Goal: Communication & Community: Answer question/provide support

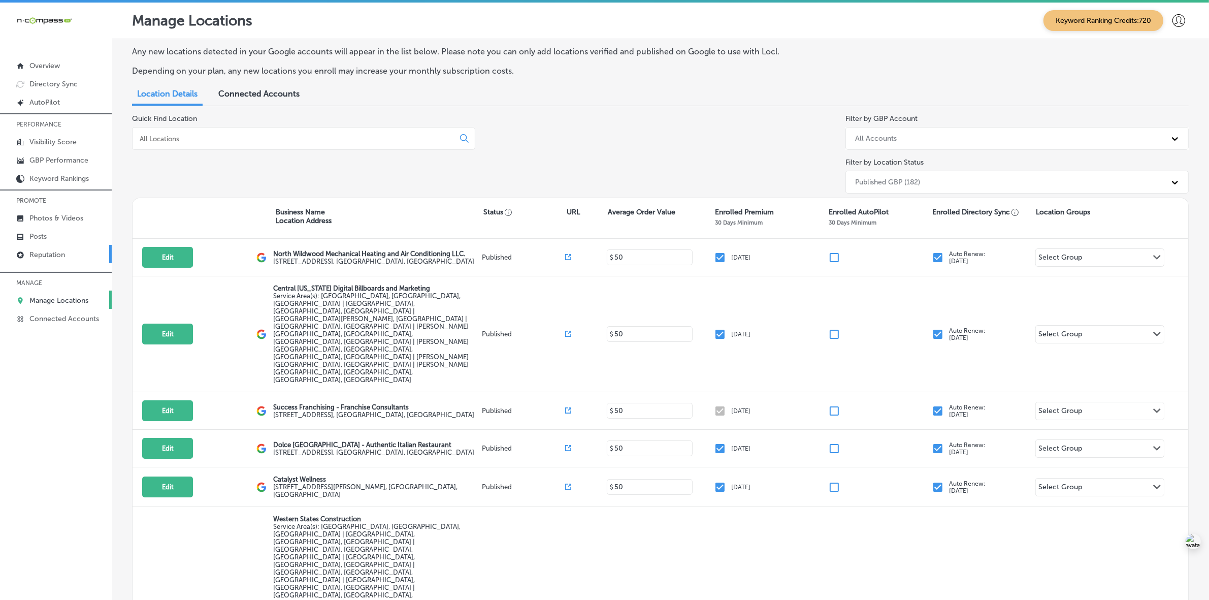
click at [63, 258] on p "Reputation" at bounding box center [47, 254] width 36 height 9
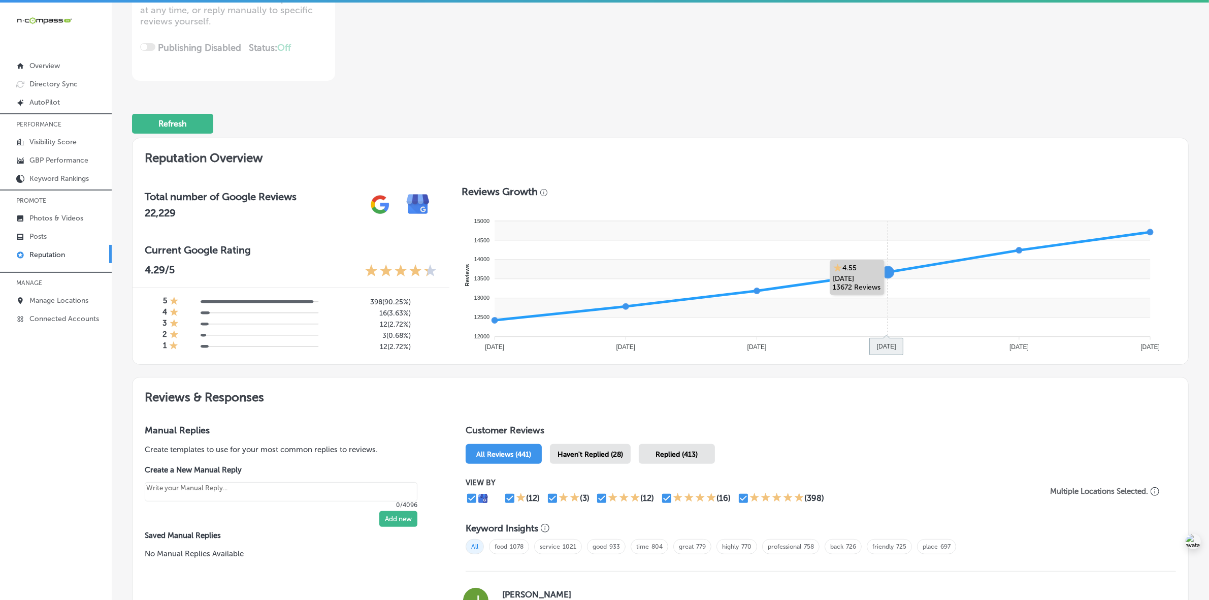
scroll to position [444, 0]
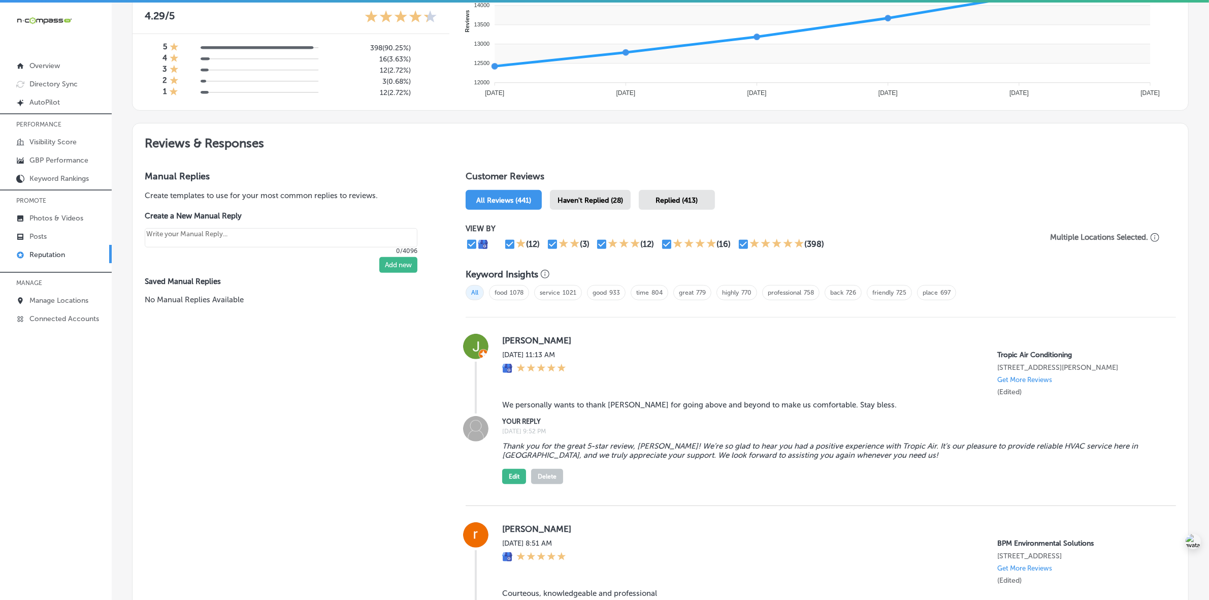
click at [596, 202] on span "Haven't Replied (28)" at bounding box center [591, 200] width 66 height 9
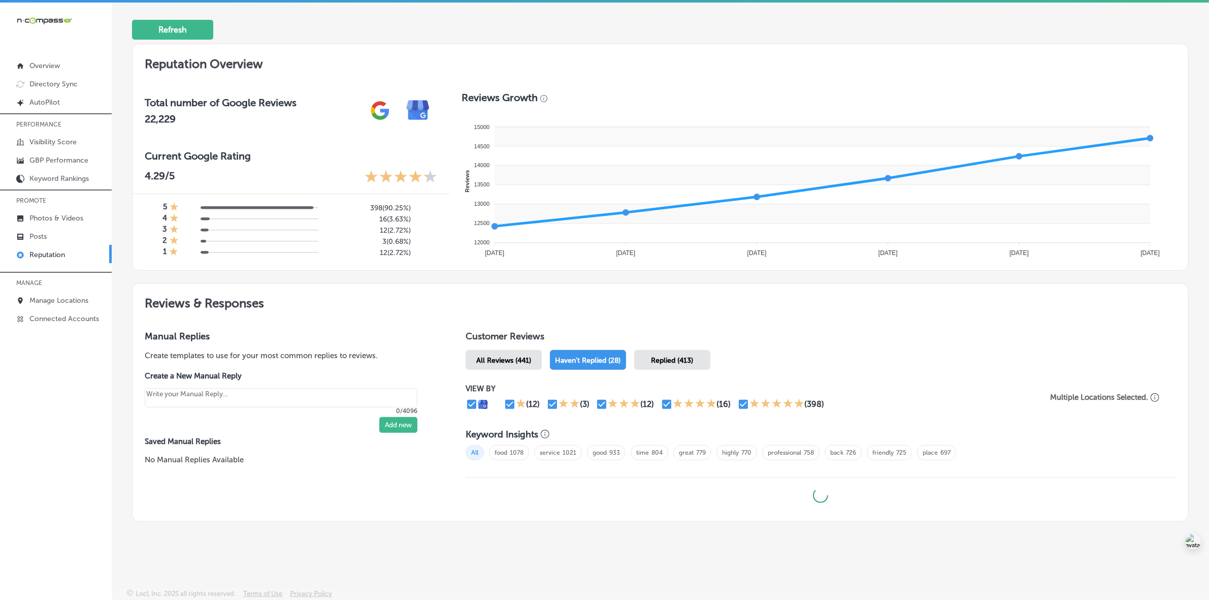
scroll to position [287, 0]
type textarea "x"
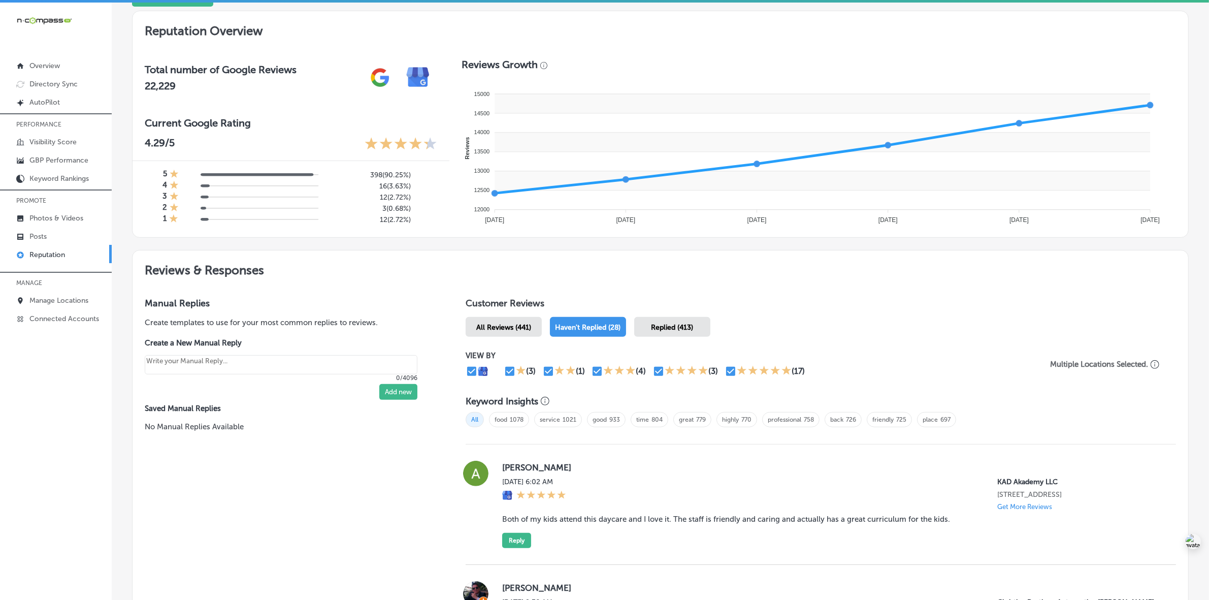
scroll to position [0, 0]
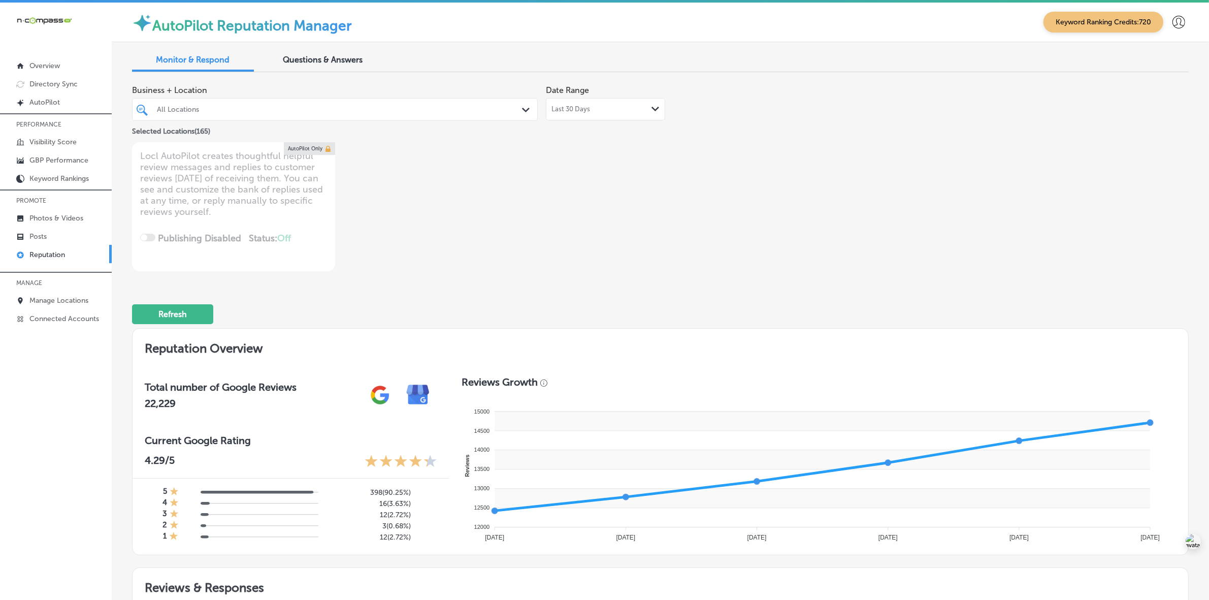
click at [368, 103] on div at bounding box center [317, 110] width 323 height 14
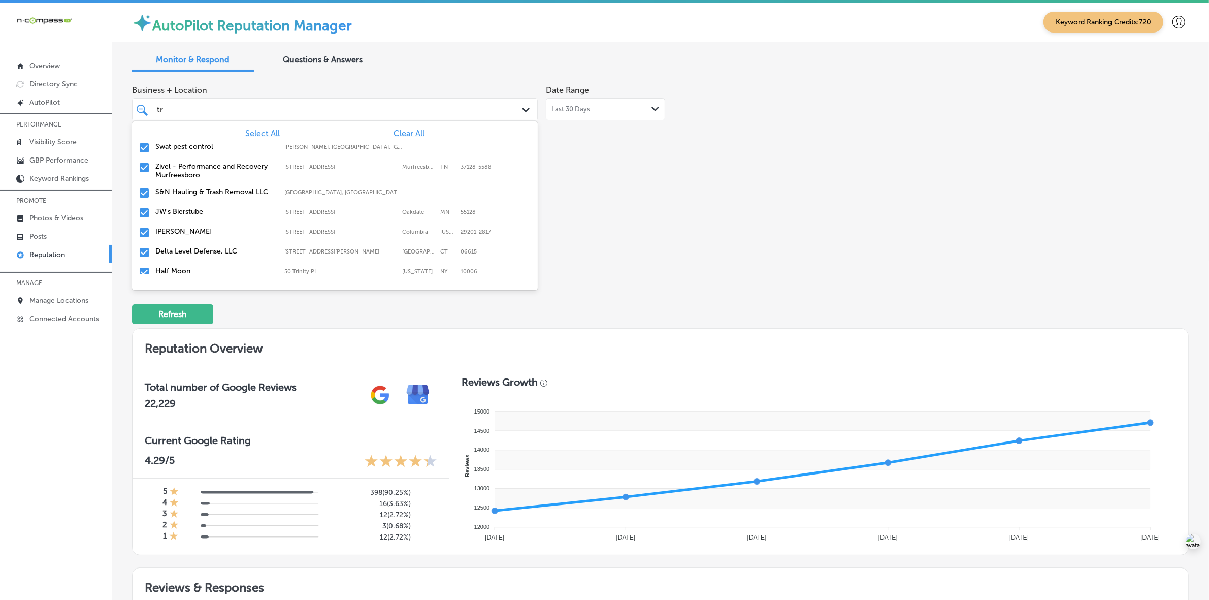
type input "tro"
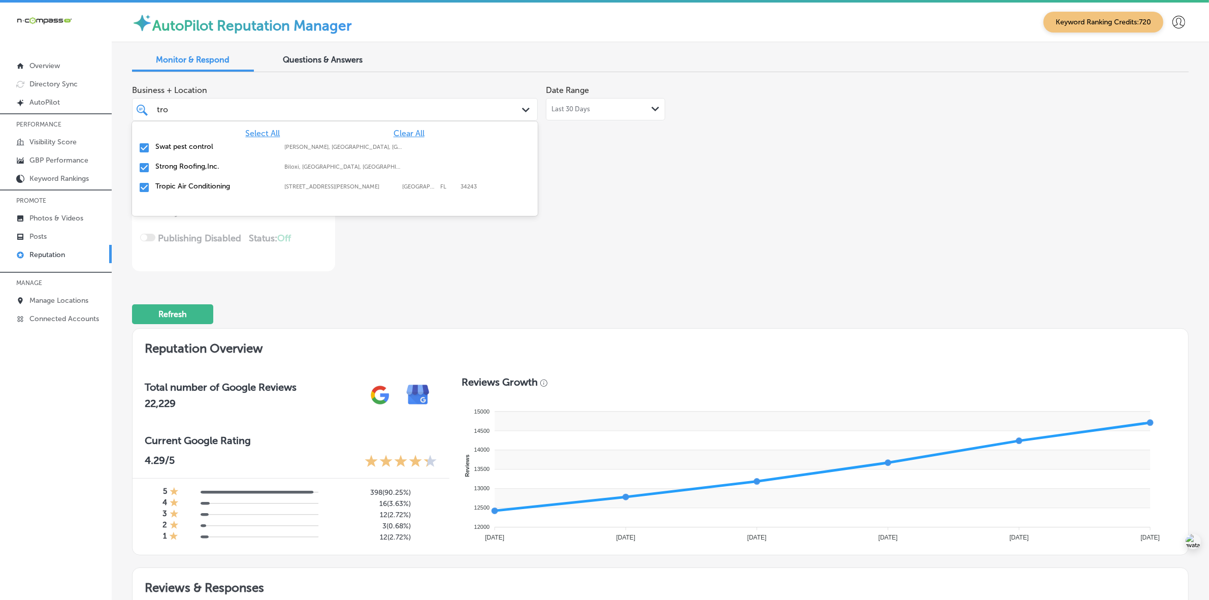
click at [193, 147] on label "Swat pest control" at bounding box center [214, 146] width 119 height 9
click at [193, 147] on label "Strong Roofing,Inc." at bounding box center [214, 146] width 119 height 9
click at [193, 147] on label "Tropic Air Conditioning" at bounding box center [214, 146] width 119 height 9
type textarea "x"
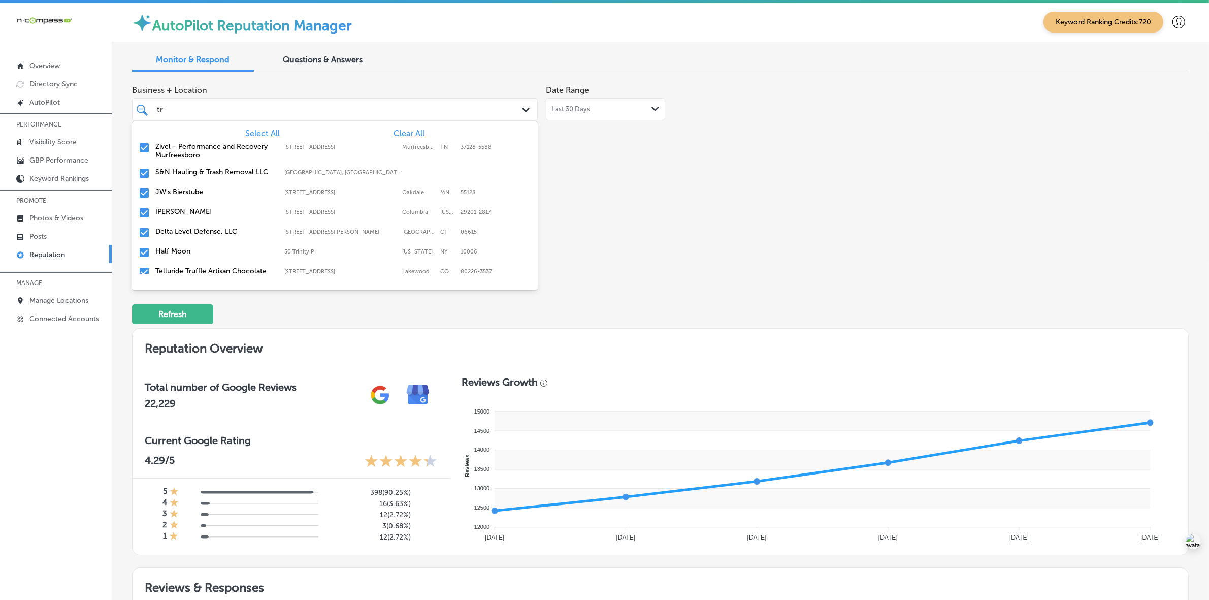
type input "t"
click at [194, 166] on label "Monarch Print and Signs" at bounding box center [214, 166] width 119 height 9
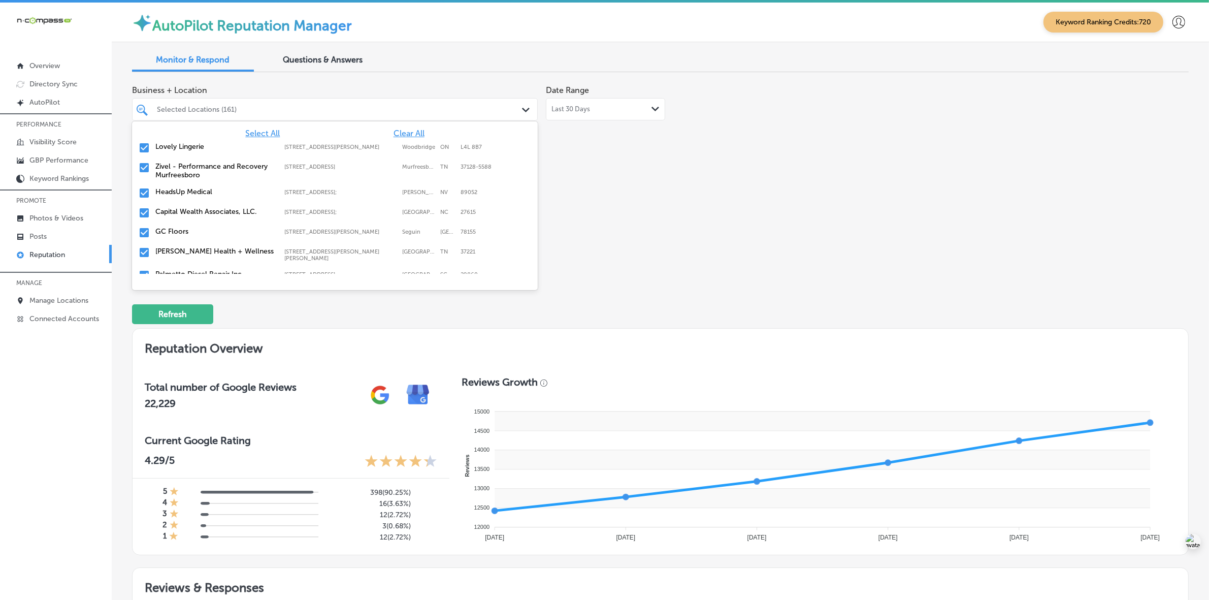
click at [194, 166] on label "Zivel - Performance and Recovery Murfreesboro" at bounding box center [214, 170] width 119 height 17
click at [194, 166] on label "HeadsUp Medical" at bounding box center [214, 166] width 119 height 9
click at [194, 166] on label "Capital Wealth Associates, LLC." at bounding box center [214, 166] width 119 height 9
click at [194, 166] on label "GC Floors" at bounding box center [214, 166] width 119 height 9
click at [618, 237] on div "Business + Location option [STREET_ADDRESS][PERSON_NAME]. option [STREET_ADDRES…" at bounding box center [449, 175] width 634 height 191
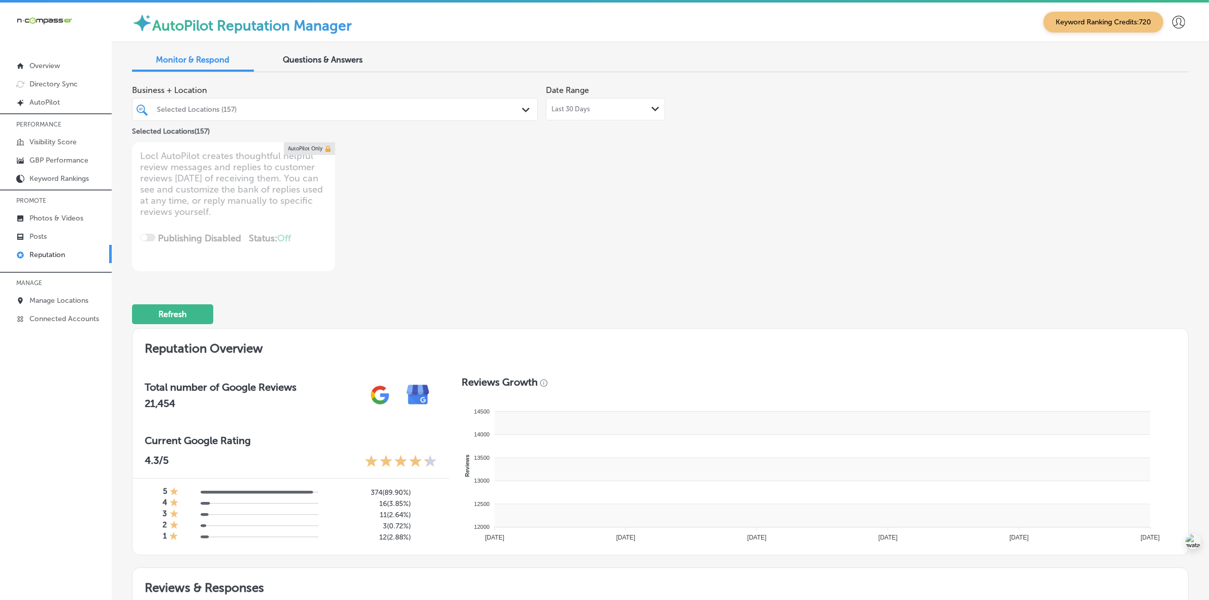
type textarea "x"
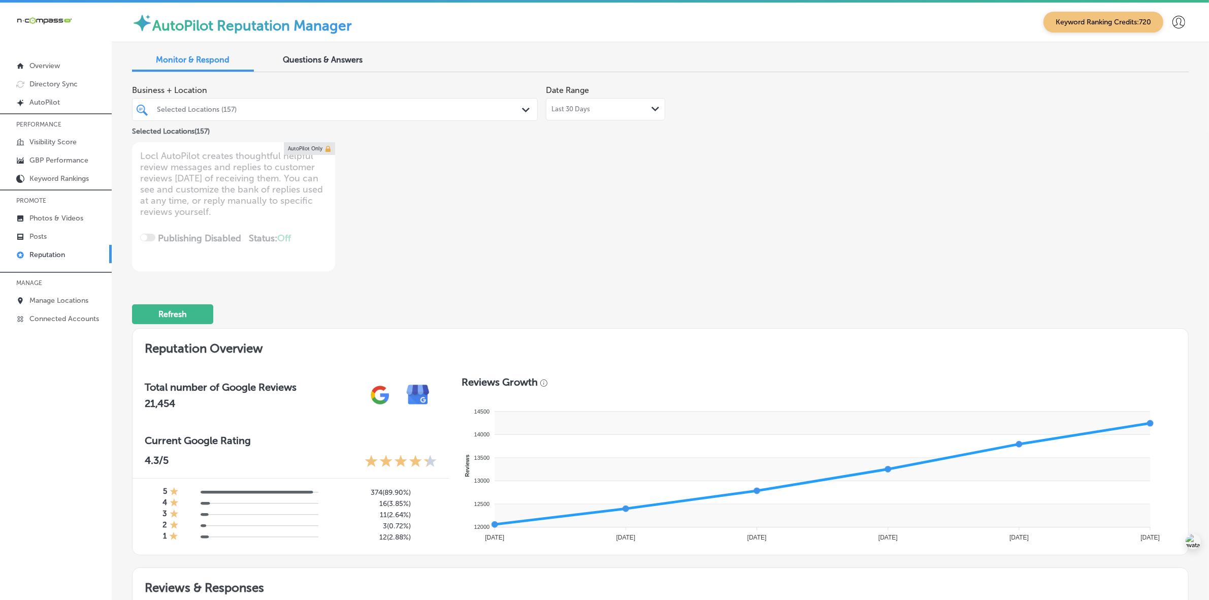
click at [341, 108] on div "Selected Locations (157)" at bounding box center [340, 109] width 366 height 9
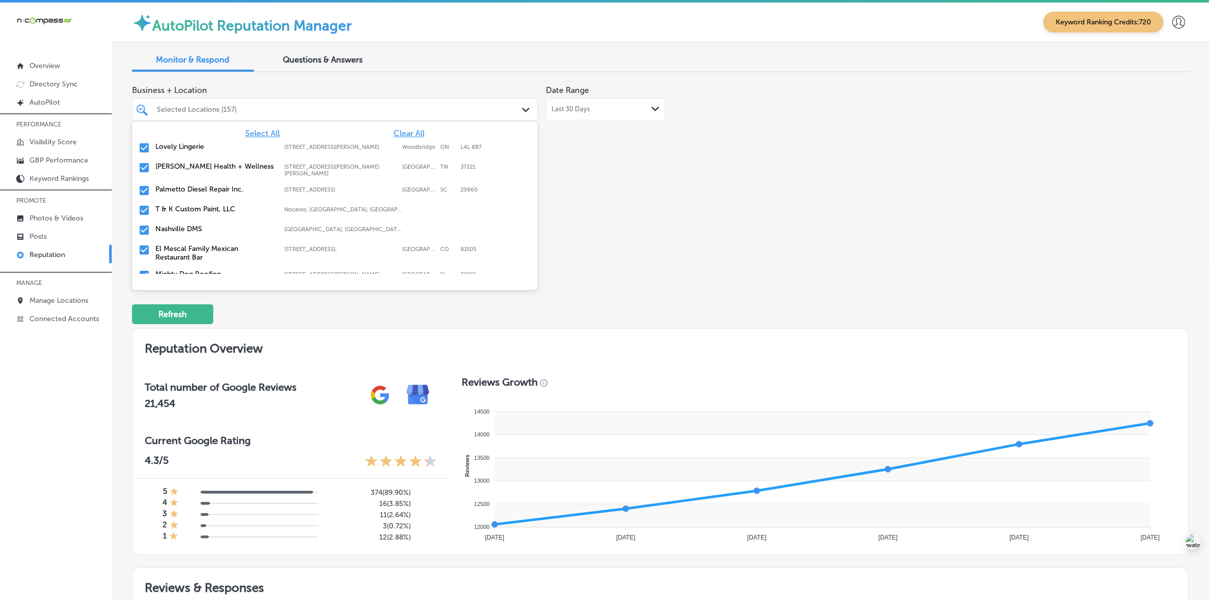
type input "t"
click at [270, 205] on label "T & K Custom Paint, LLC" at bounding box center [214, 209] width 119 height 9
type textarea "x"
click at [712, 296] on div "Refresh" at bounding box center [660, 309] width 1057 height 53
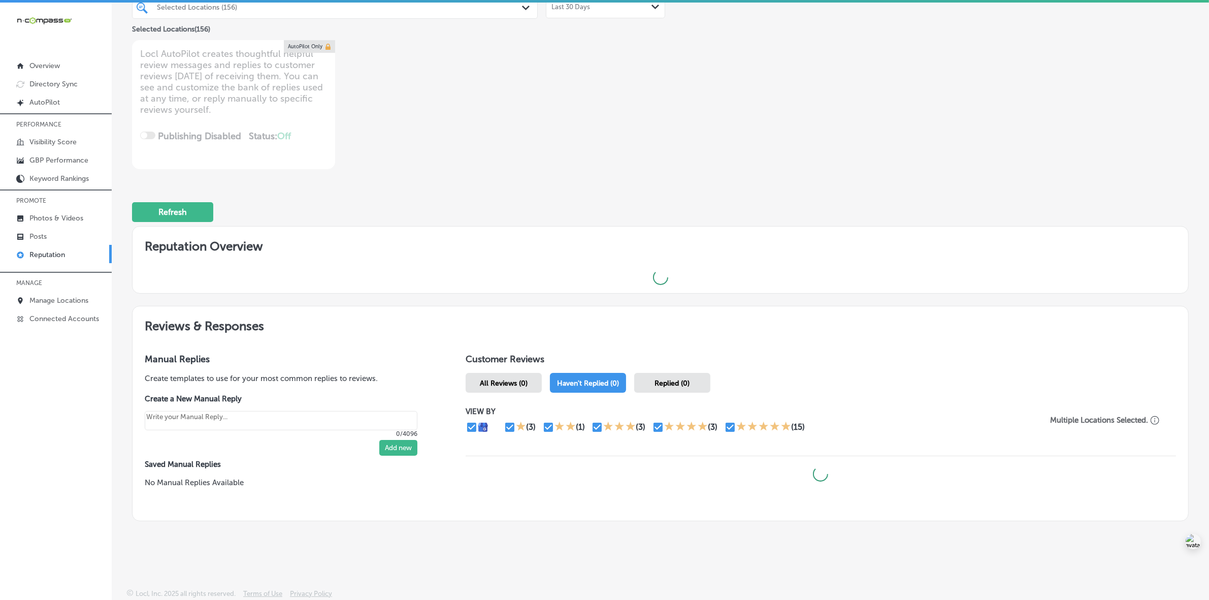
scroll to position [3, 0]
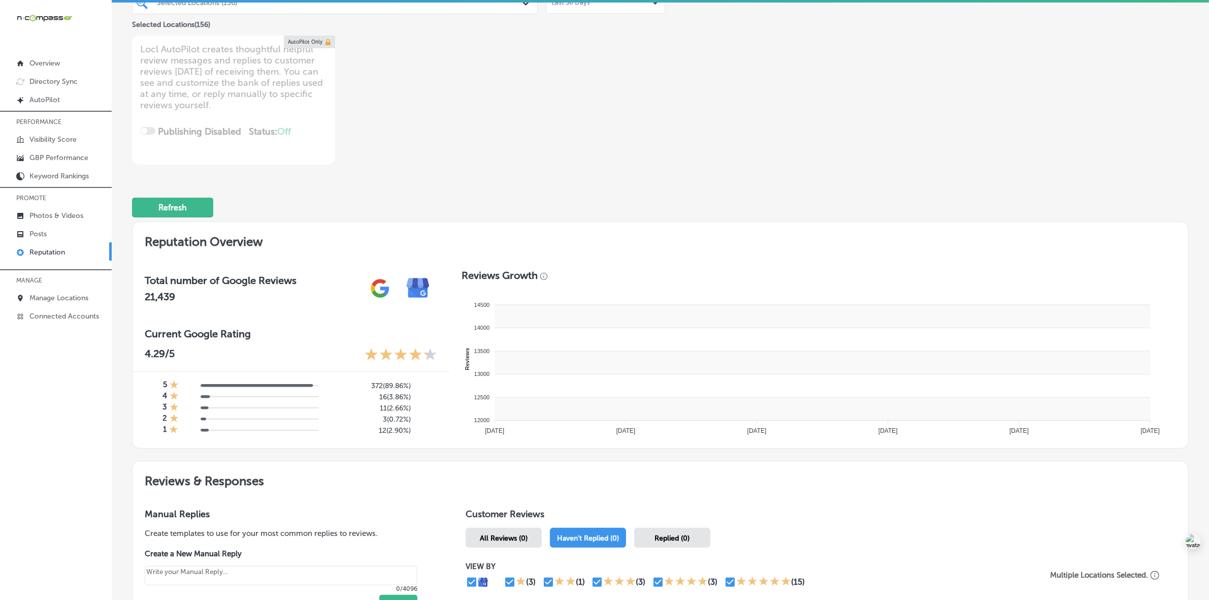
type textarea "x"
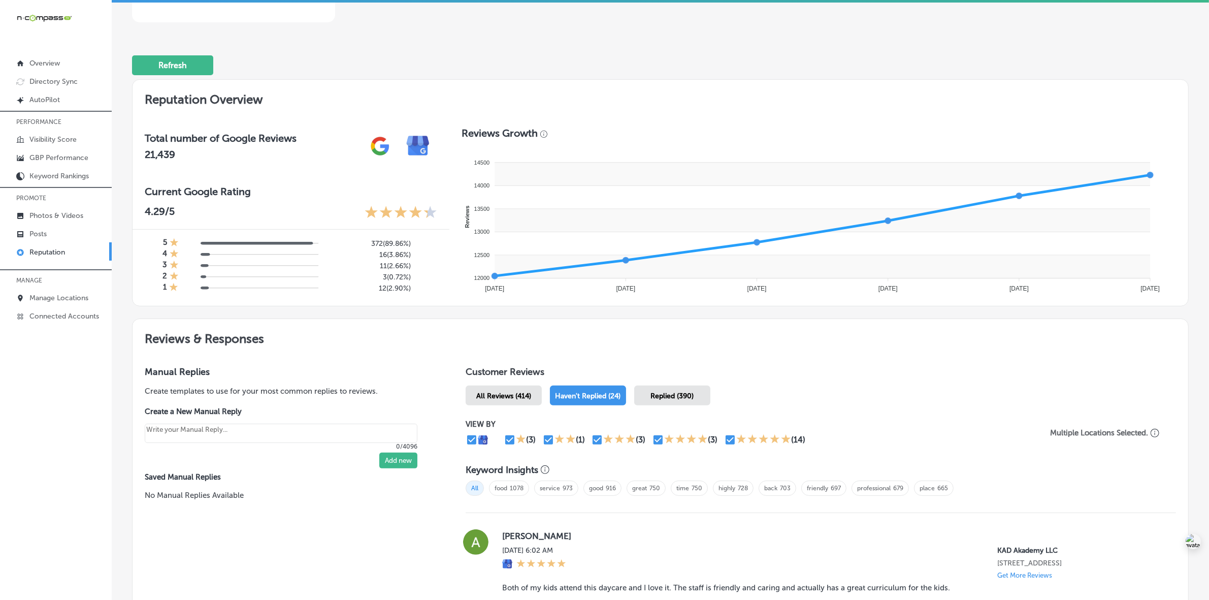
scroll to position [0, 0]
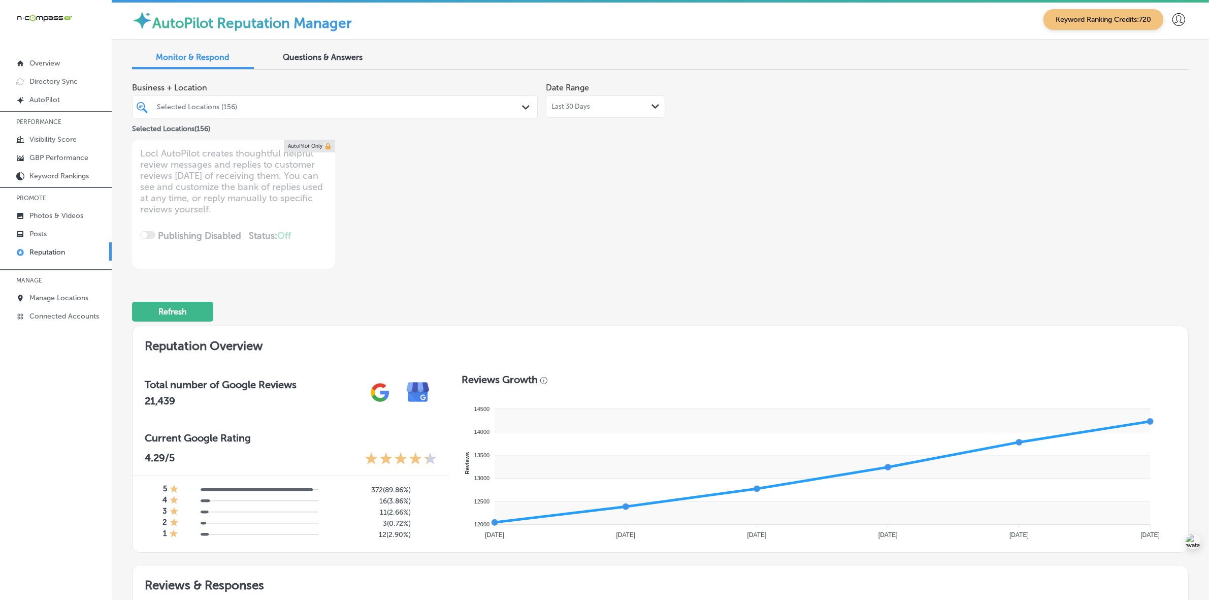
click at [270, 103] on div "Selected Locations (156)" at bounding box center [340, 107] width 366 height 9
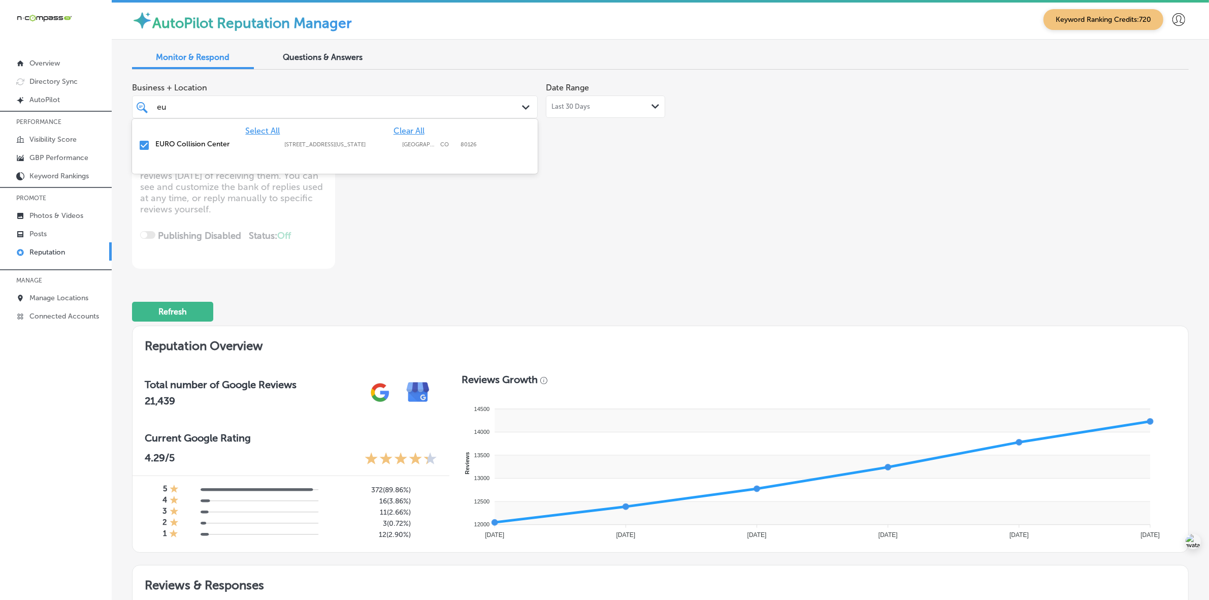
type input "eur"
click at [356, 142] on label "[STREET_ADDRESS][US_STATE]" at bounding box center [340, 144] width 113 height 7
type textarea "x"
type input "e"
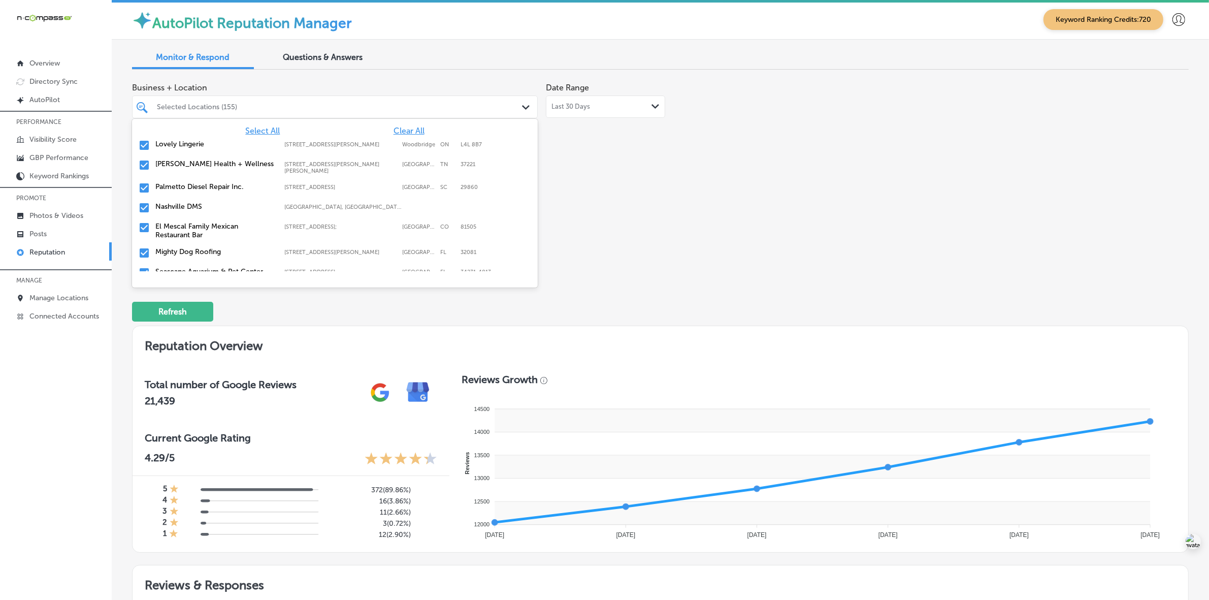
click at [193, 203] on label "Nashville DMS" at bounding box center [214, 206] width 119 height 9
click at [193, 202] on label "El Mescal Family Mexican Restaurant Bar" at bounding box center [214, 210] width 119 height 17
click at [193, 202] on label "Mighty Dog Roofing" at bounding box center [214, 206] width 119 height 9
click at [712, 249] on div "Business + Location option [STREET_ADDRESS][PERSON_NAME], deselected. option 20…" at bounding box center [449, 173] width 634 height 191
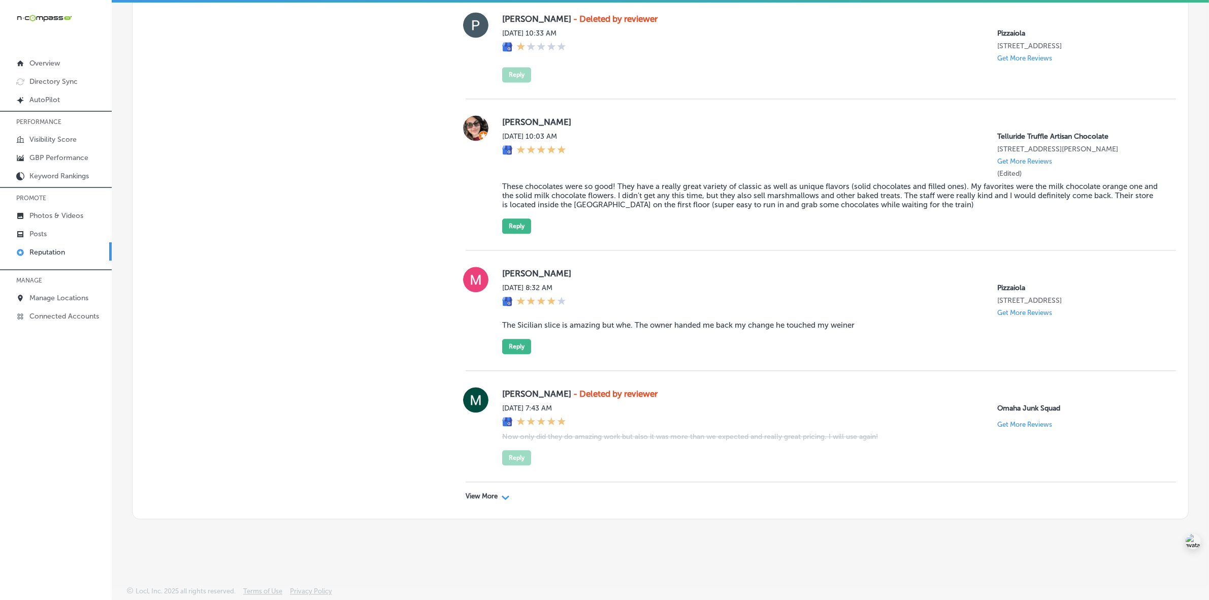
scroll to position [2991, 0]
click at [481, 501] on div "View More Path Created with Sketch." at bounding box center [821, 496] width 711 height 28
click at [479, 498] on p "View More" at bounding box center [482, 496] width 32 height 8
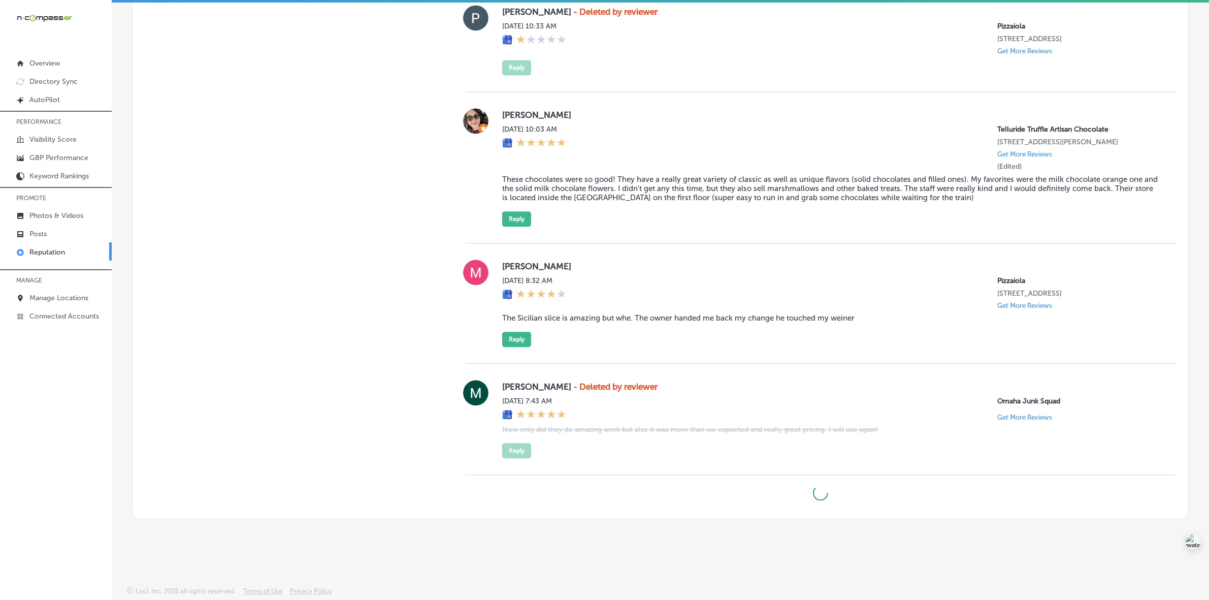
scroll to position [2998, 0]
type textarea "x"
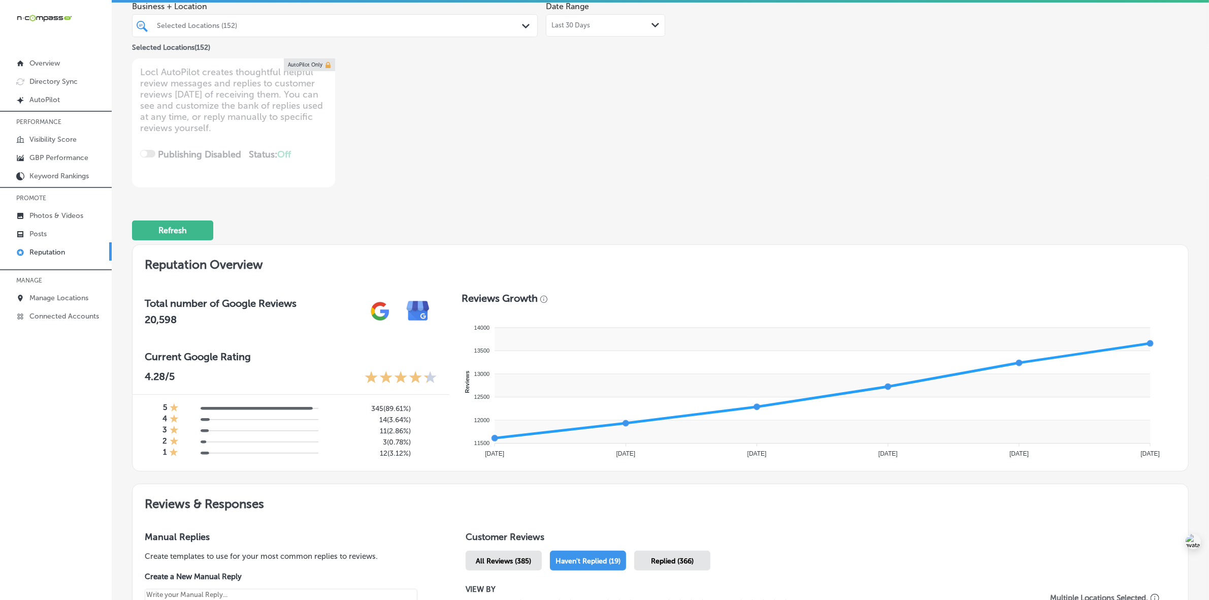
scroll to position [0, 0]
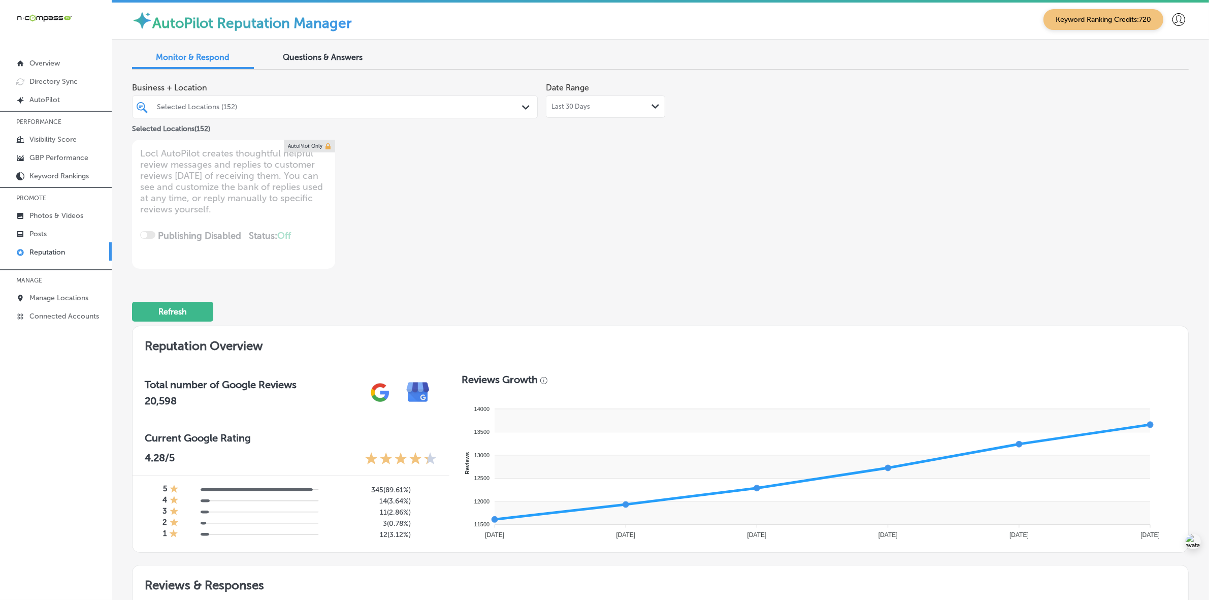
click at [256, 110] on div "Selected Locations (152)" at bounding box center [340, 107] width 366 height 9
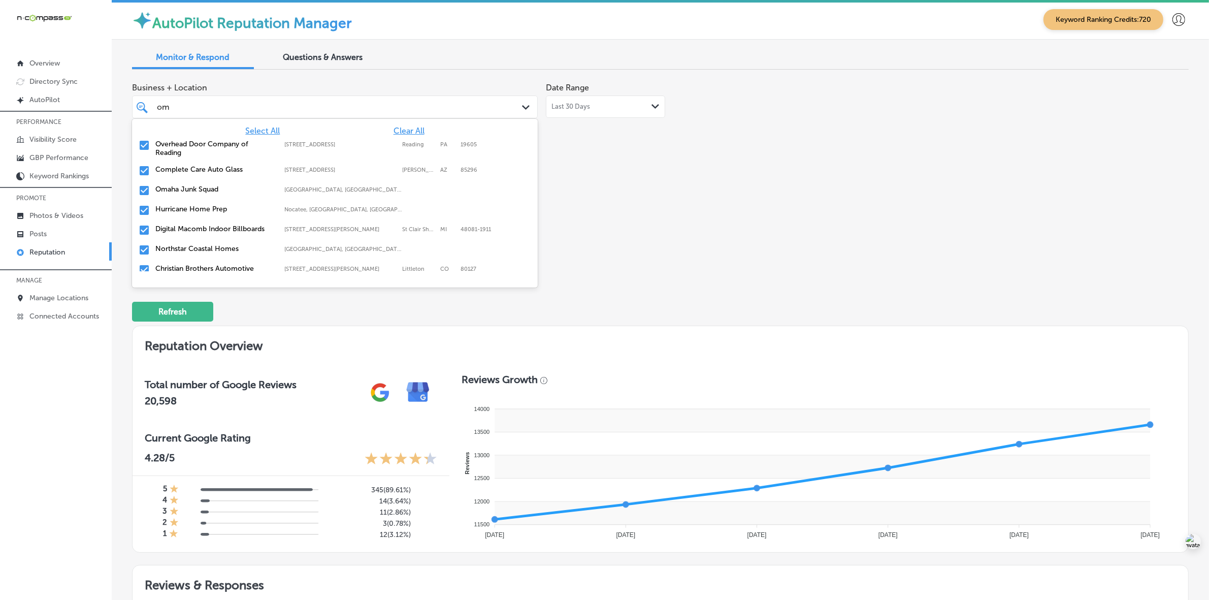
type input "oma"
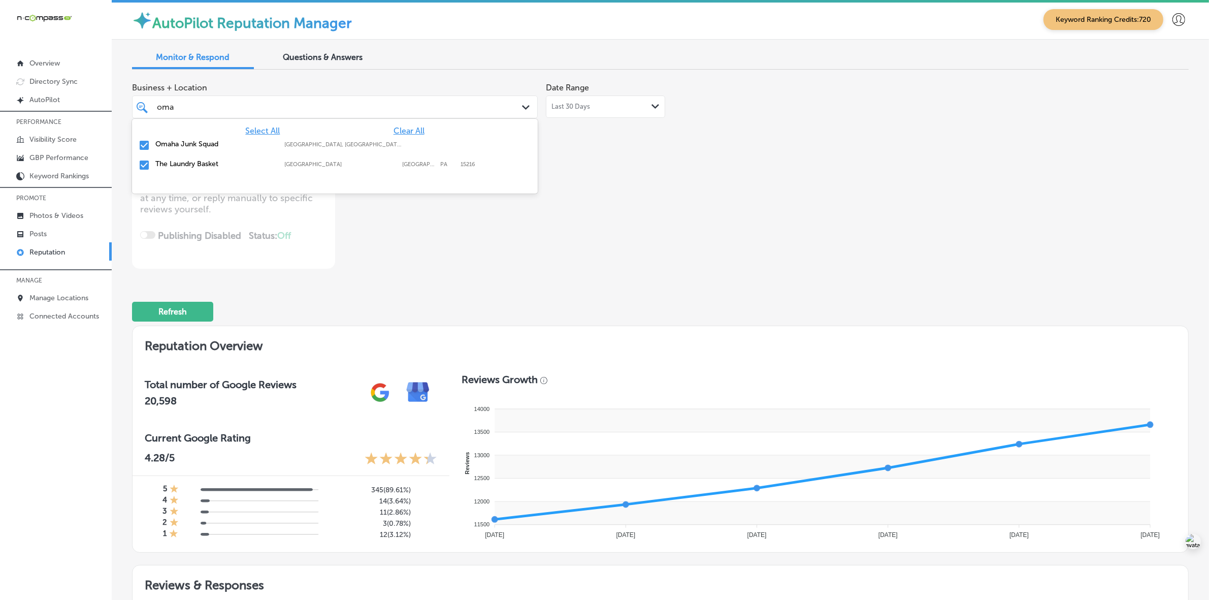
click at [304, 143] on label "[GEOGRAPHIC_DATA], [GEOGRAPHIC_DATA], [GEOGRAPHIC_DATA] | Wahoo, [GEOGRAPHIC_DA…" at bounding box center [343, 144] width 119 height 7
type textarea "x"
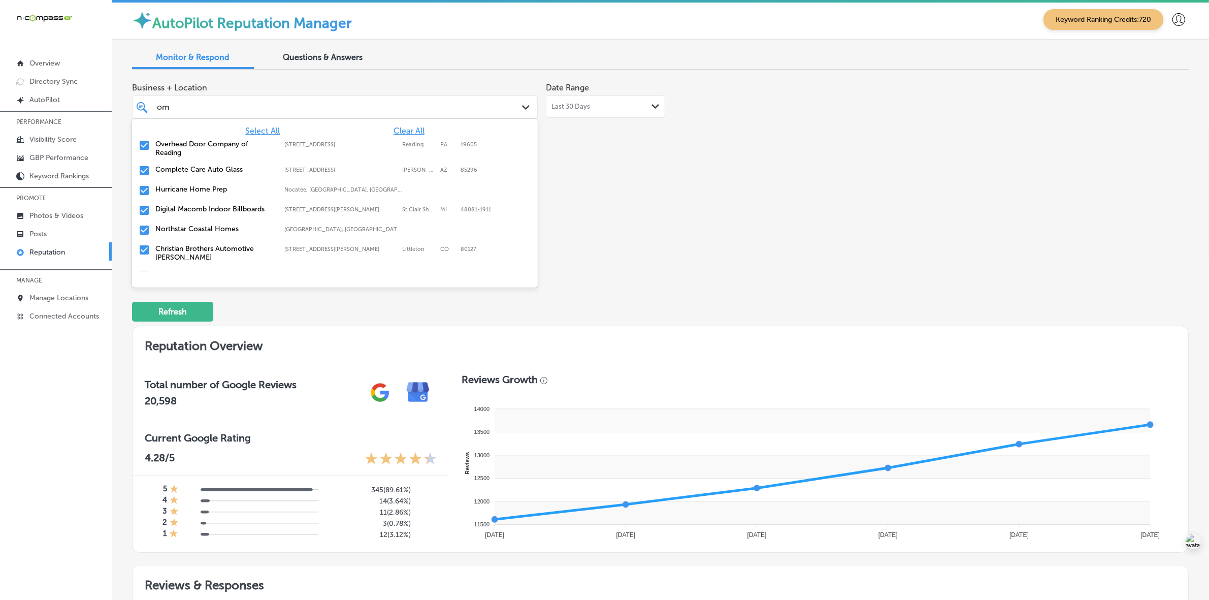
type input "o"
click at [707, 231] on div "Business + Location option 2026 [GEOGRAPHIC_DATA]-66 Suite A focused, 6 of 166.…" at bounding box center [449, 173] width 634 height 191
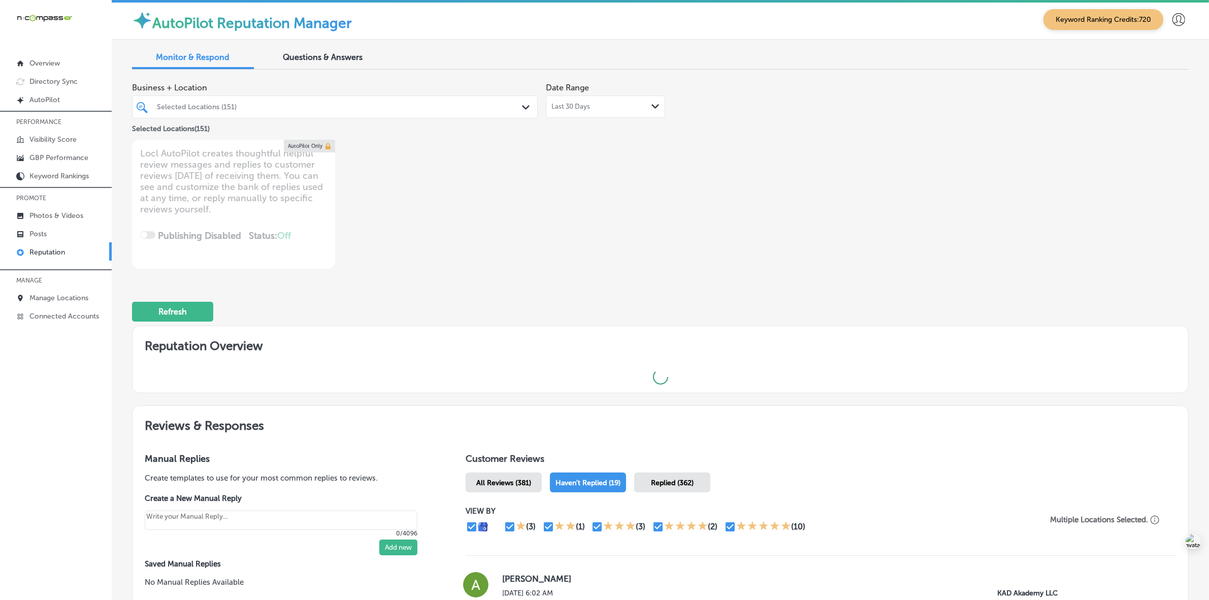
type textarea "x"
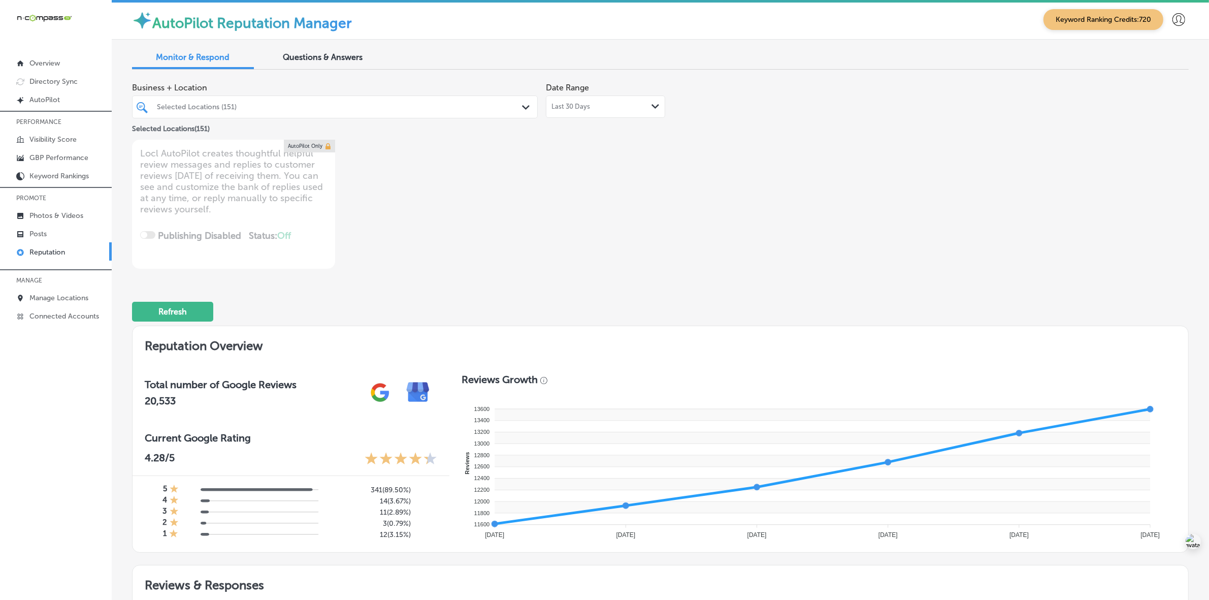
click at [420, 110] on div "Selected Locations (151)" at bounding box center [340, 107] width 366 height 9
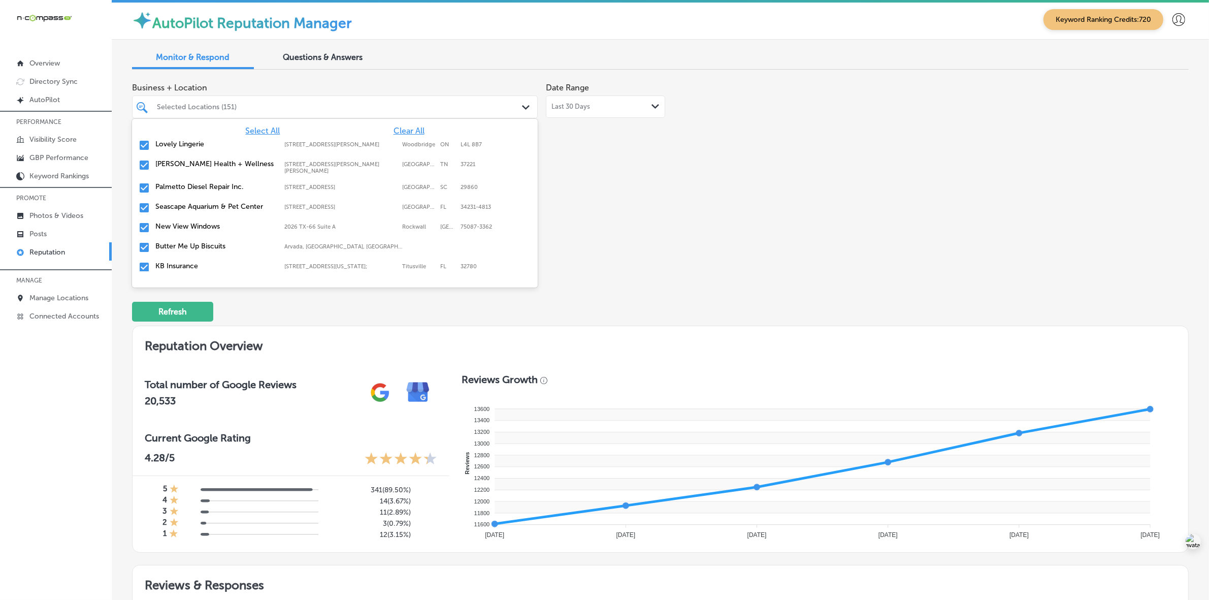
type input "j"
click at [278, 227] on div "JW's Bierstube [STREET_ADDRESS] [STREET_ADDRESS]" at bounding box center [303, 229] width 297 height 9
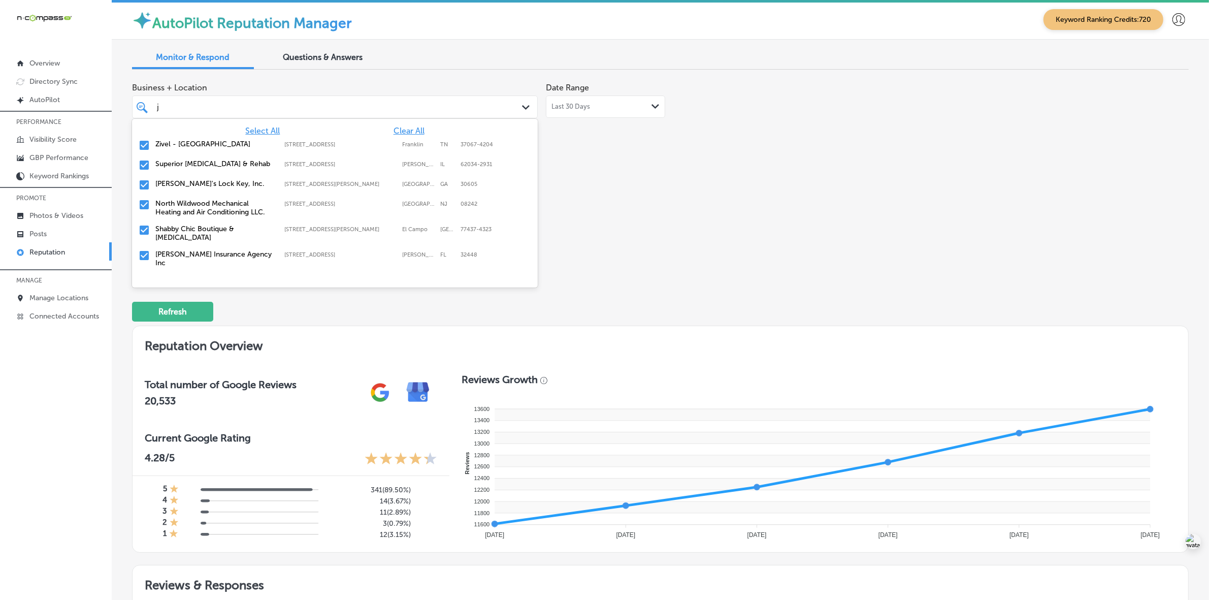
click at [278, 227] on div "Shabby Chic Boutique & [MEDICAL_DATA] [STREET_ADDRESS][PERSON_NAME]-4323 [STREE…" at bounding box center [303, 233] width 297 height 17
click at [278, 227] on div "[PERSON_NAME] Insurance Agency Inc [STREET_ADDRESS][PERSON_NAME] [STREET_ADDRES…" at bounding box center [303, 233] width 297 height 17
click at [278, 227] on div "[PERSON_NAME], PLLC [STREET_ADDRESS] [STREET_ADDRESS]" at bounding box center [303, 229] width 297 height 9
click at [278, 227] on div "The Crew Janitorial [STREET_ADDRESS][GEOGRAPHIC_DATA][STREET_ADDRESS]" at bounding box center [303, 229] width 297 height 9
click at [278, 227] on div "It's Just Us - Med Spa, Salon, and Boutique [STREET_ADDRESS] [STREET_ADDRESS]" at bounding box center [303, 233] width 297 height 17
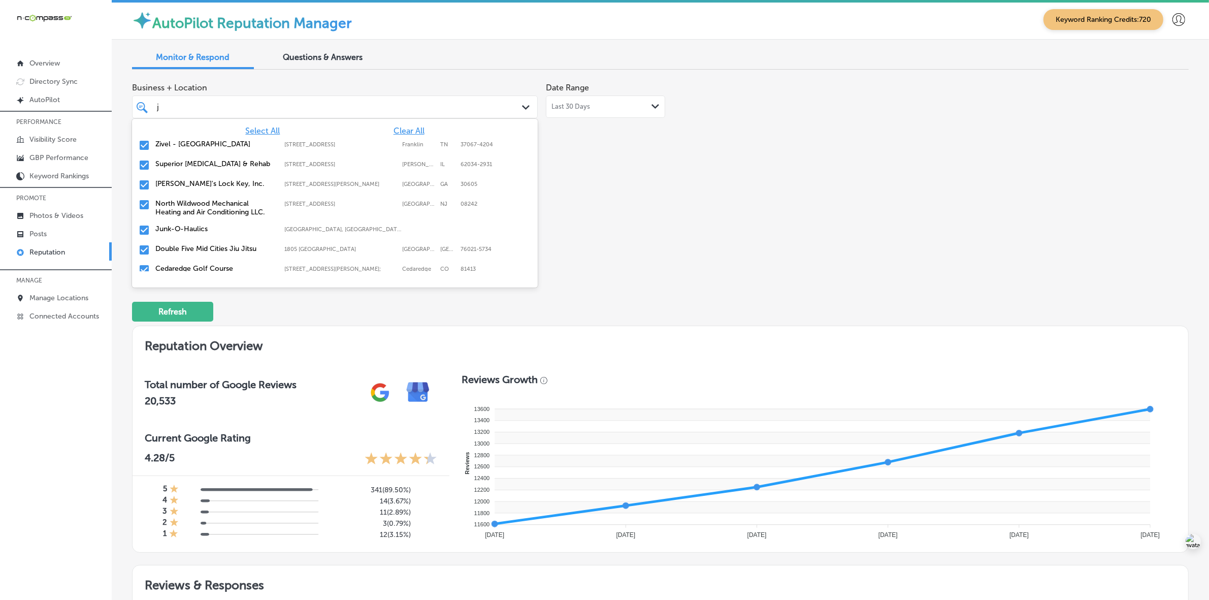
click at [278, 227] on div "Junk-O-Haulics [GEOGRAPHIC_DATA], [GEOGRAPHIC_DATA], [GEOGRAPHIC_DATA] | Wahoo,…" at bounding box center [303, 229] width 297 height 9
click at [278, 227] on div "Double Five Mid Cities Jiu [GEOGRAPHIC_DATA][STREET_ADDRESS]-[GEOGRAPHIC_DATA][…" at bounding box center [303, 229] width 297 height 9
click at [278, 227] on div "Cedaredge Golf Course [STREET_ADDRESS][PERSON_NAME] [STREET_ADDRESS][PERSON_NAM…" at bounding box center [303, 229] width 297 height 9
click at [263, 144] on label "Zivel - [GEOGRAPHIC_DATA]" at bounding box center [214, 144] width 119 height 9
click at [262, 186] on label "North Wildwood Mechanical Heating and Air Conditioning LLC." at bounding box center [214, 187] width 119 height 17
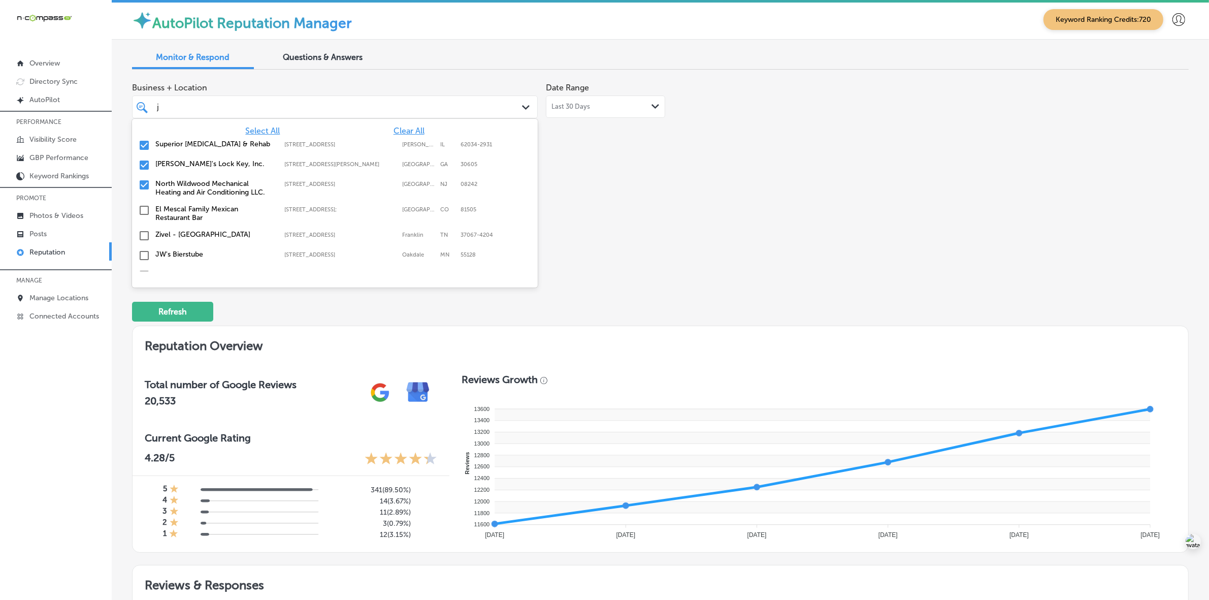
type textarea "x"
type input "j"
click at [745, 239] on div "Business + Location option [STREET_ADDRESS] [STREET_ADDRESS]. 16 results availa…" at bounding box center [449, 173] width 634 height 191
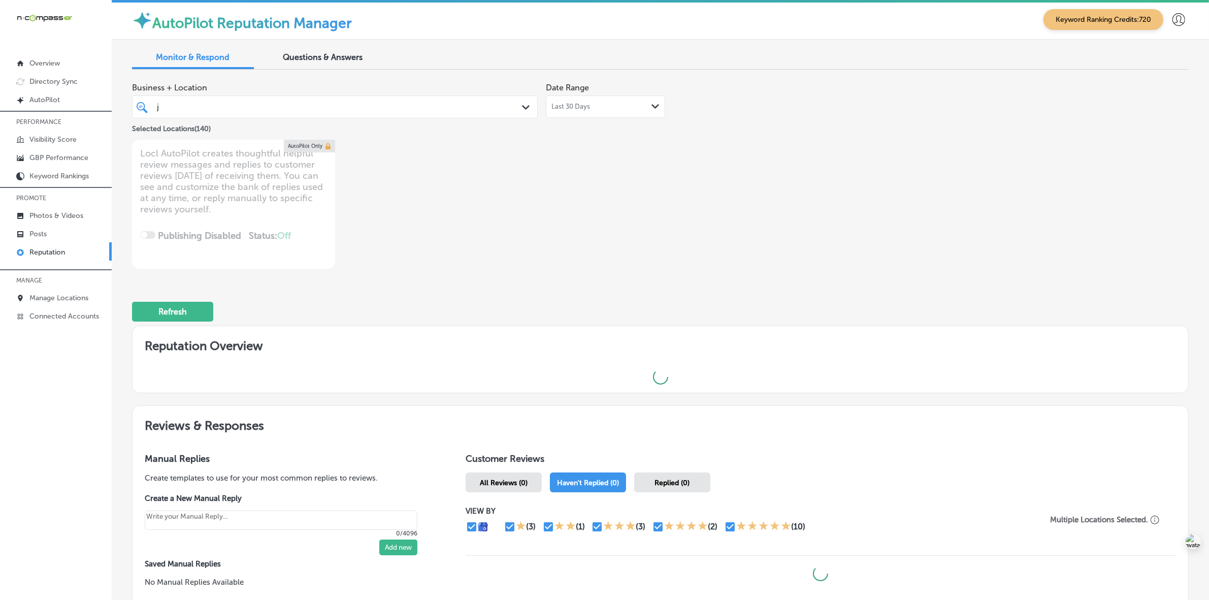
click at [406, 97] on div "j j Path Created with Sketch." at bounding box center [335, 106] width 406 height 23
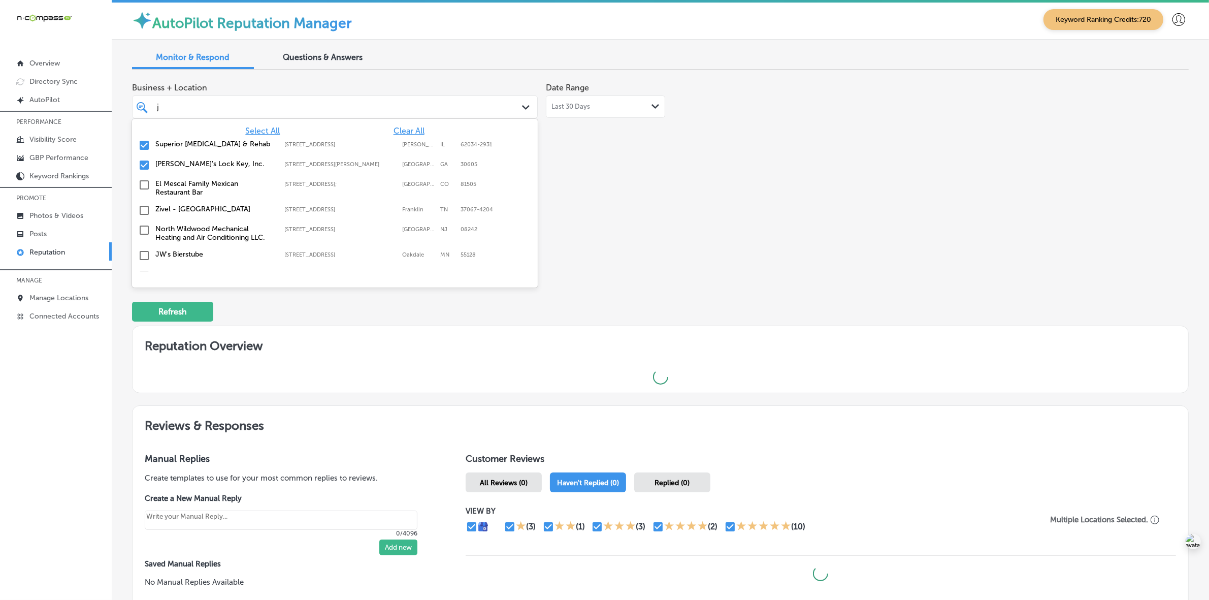
type textarea "x"
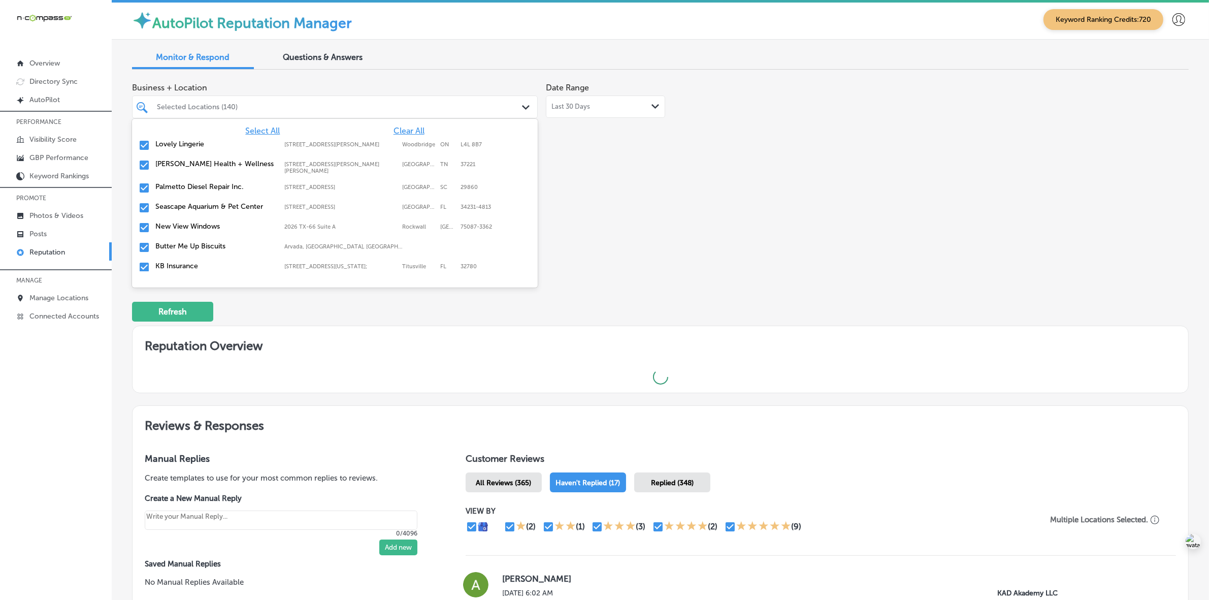
type textarea "x"
type input "sm"
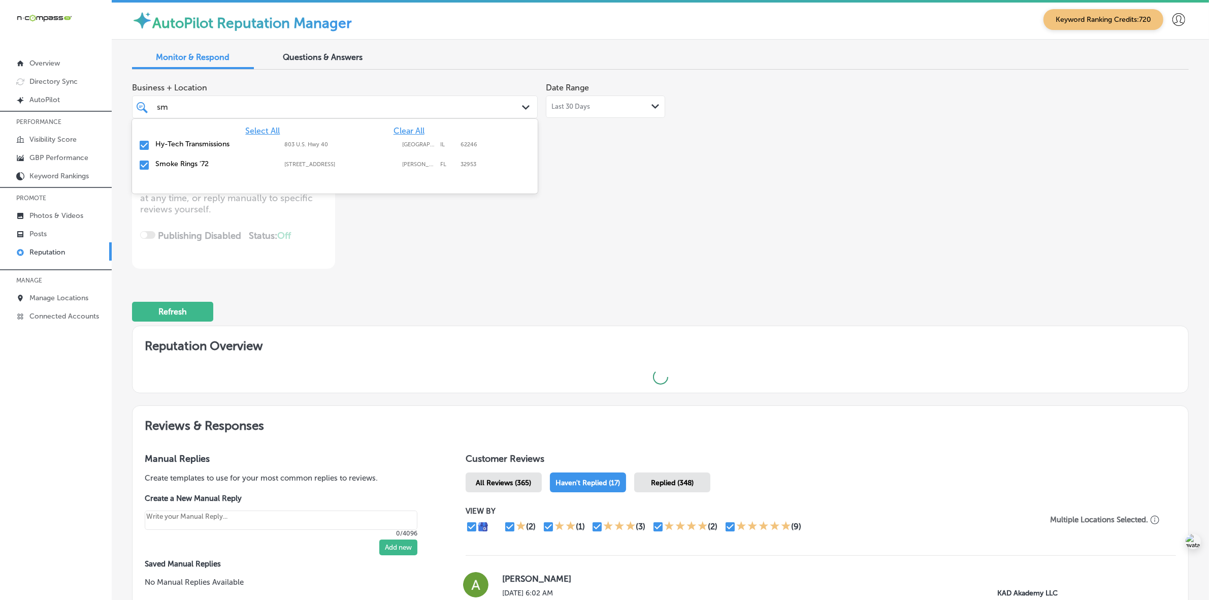
type textarea "x"
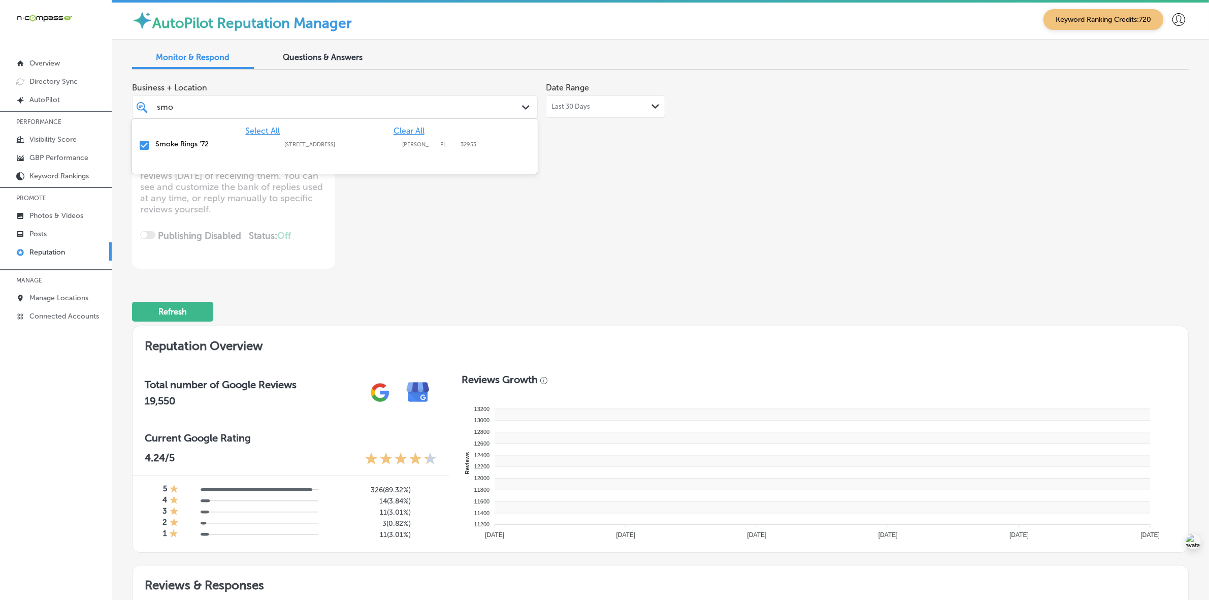
type input "smok"
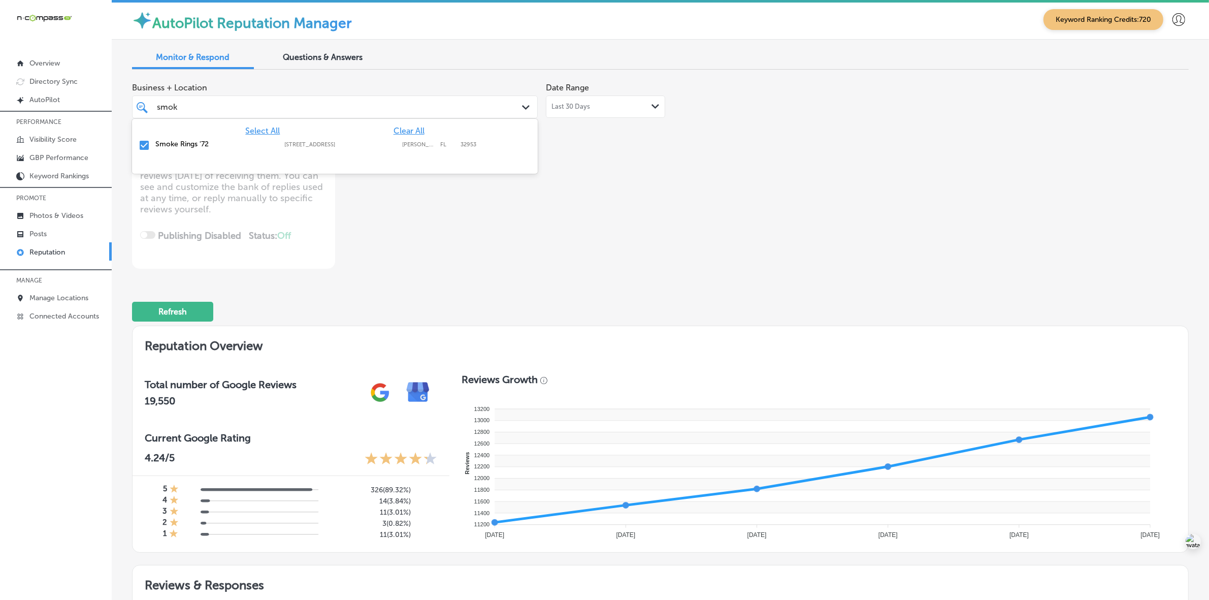
click at [476, 141] on div "Smoke Rings '72 [STREET_ADDRESS][GEOGRAPHIC_DATA][STREET_ADDRESS]" at bounding box center [335, 146] width 398 height 16
type textarea "x"
type input "s"
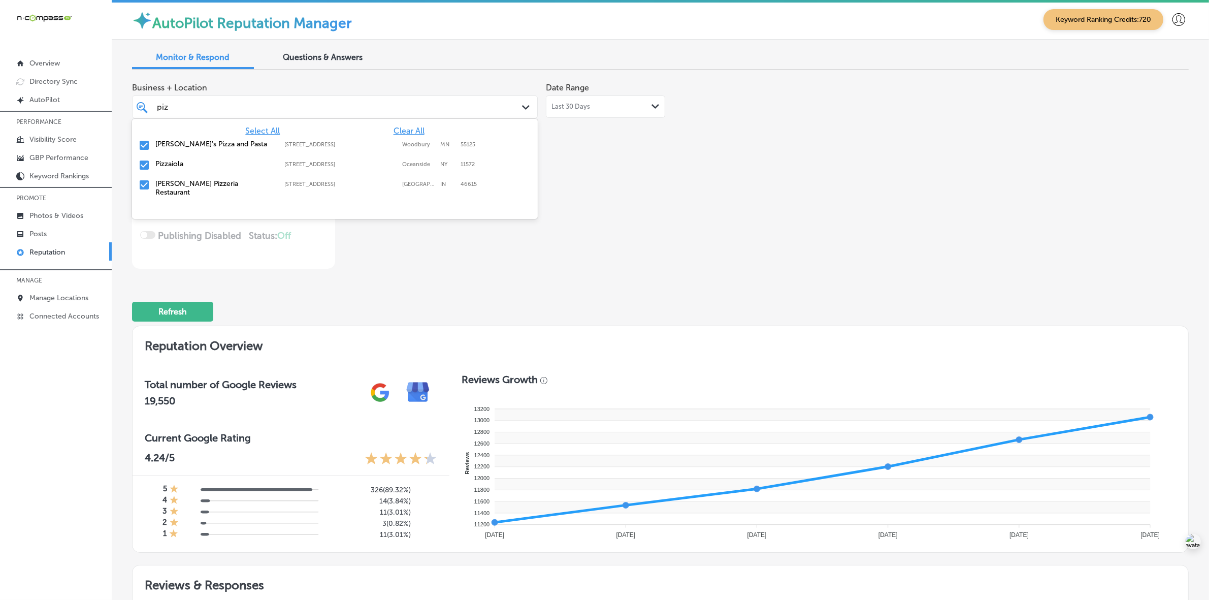
type input "pizz"
click at [311, 165] on label "[STREET_ADDRESS]" at bounding box center [340, 164] width 113 height 7
type textarea "x"
type input "p"
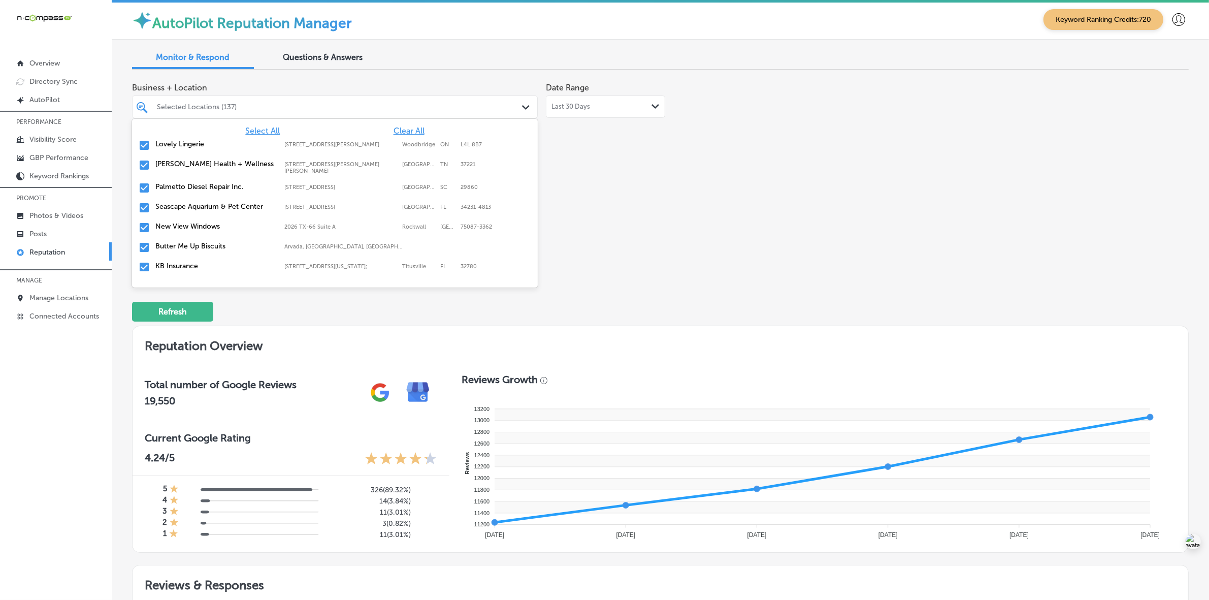
click at [697, 249] on div "Business + Location option [STREET_ADDRESS]. option [STREET_ADDRESS]. 166 resul…" at bounding box center [449, 173] width 634 height 191
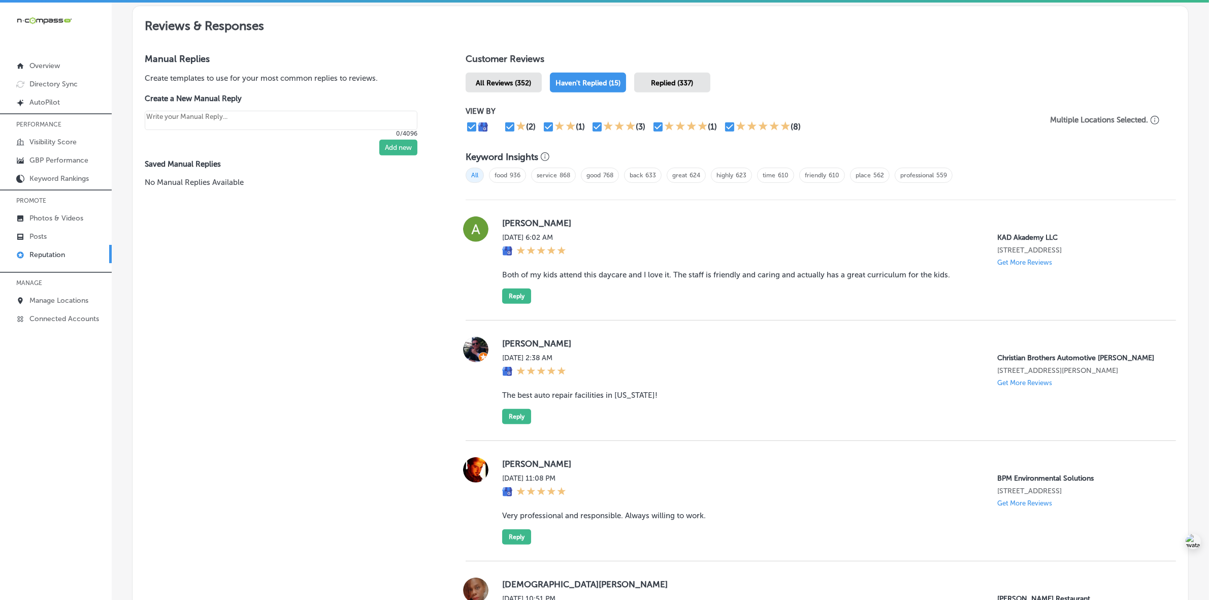
scroll to position [541, 0]
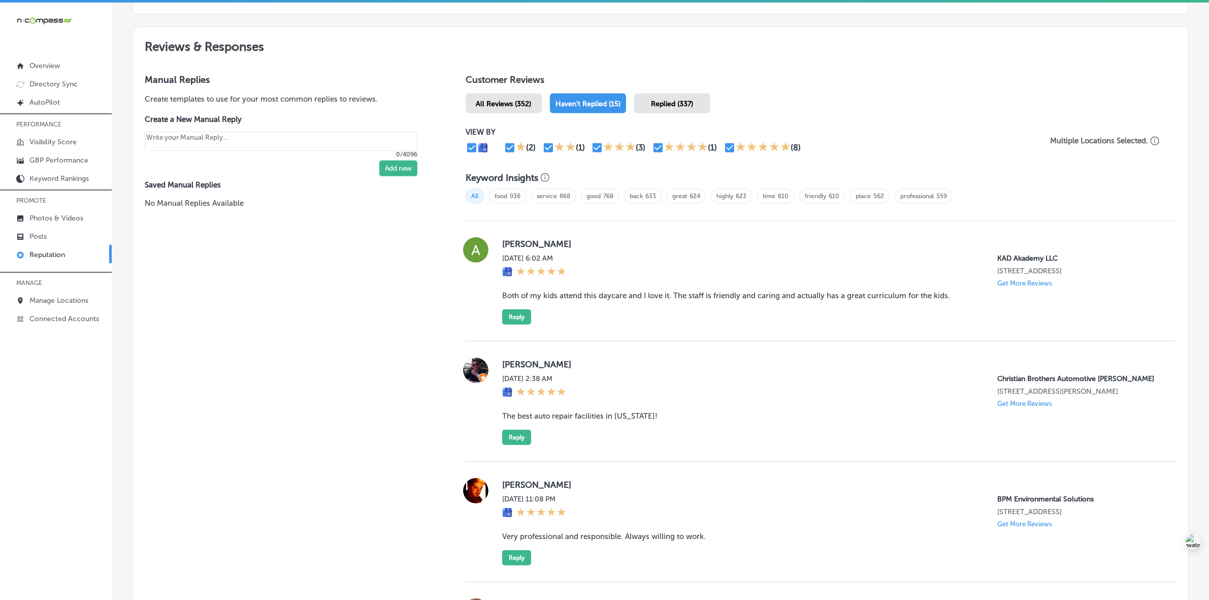
click at [511, 246] on label "[PERSON_NAME]" at bounding box center [831, 244] width 658 height 10
copy label "Anjanae"
click at [550, 293] on div "[PERSON_NAME][DATE] 6:02 AM KAD Akademy LLC [STREET_ADDRESS] Get More Reviews B…" at bounding box center [831, 280] width 658 height 87
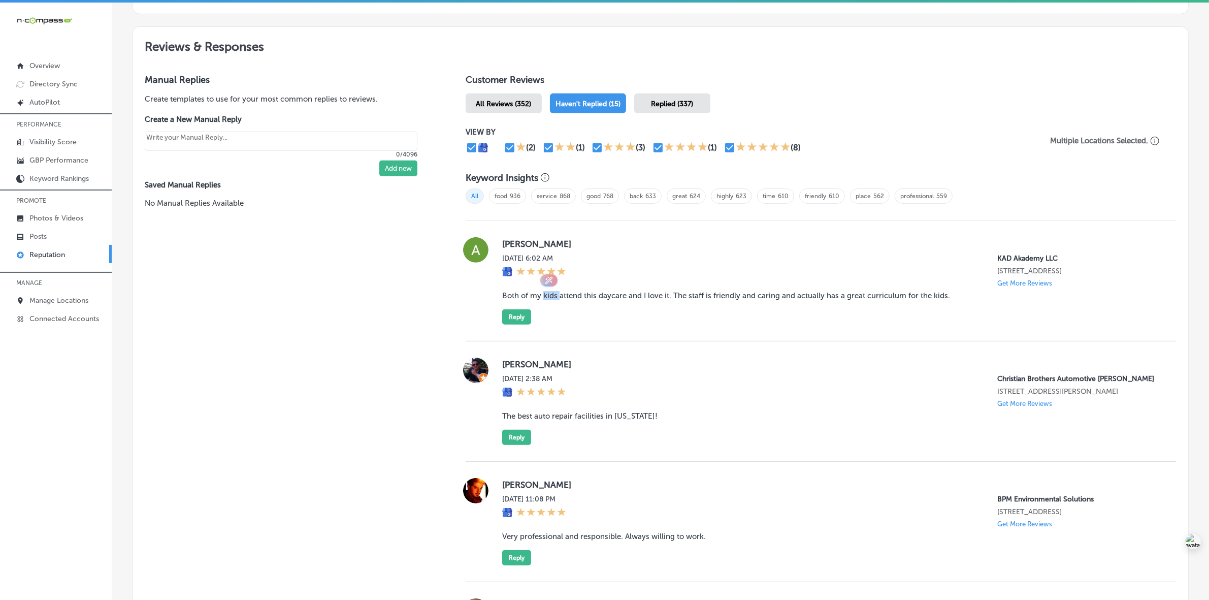
click at [553, 298] on blockquote "Both of my kids attend this daycare and I love it. The staff is friendly and ca…" at bounding box center [831, 295] width 658 height 9
click at [507, 317] on button "Reply" at bounding box center [516, 316] width 29 height 15
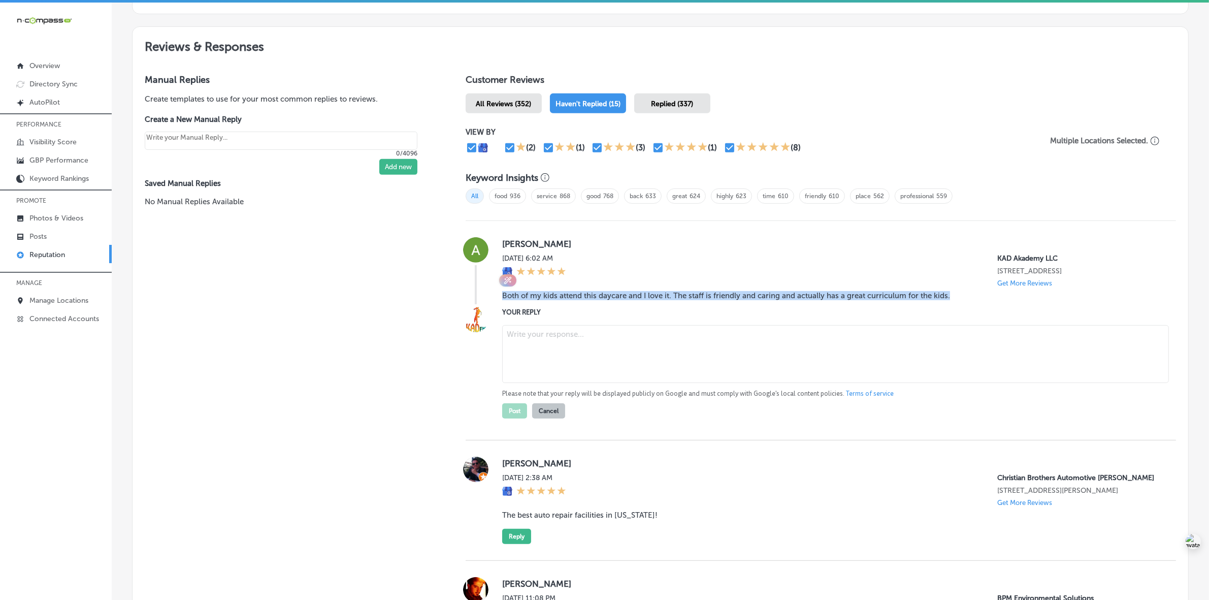
click at [551, 329] on textarea at bounding box center [835, 354] width 667 height 58
type textarea "x"
paste textarea "Thank you so much, [PERSON_NAME], for the wonderful review! We’re so happy to h…"
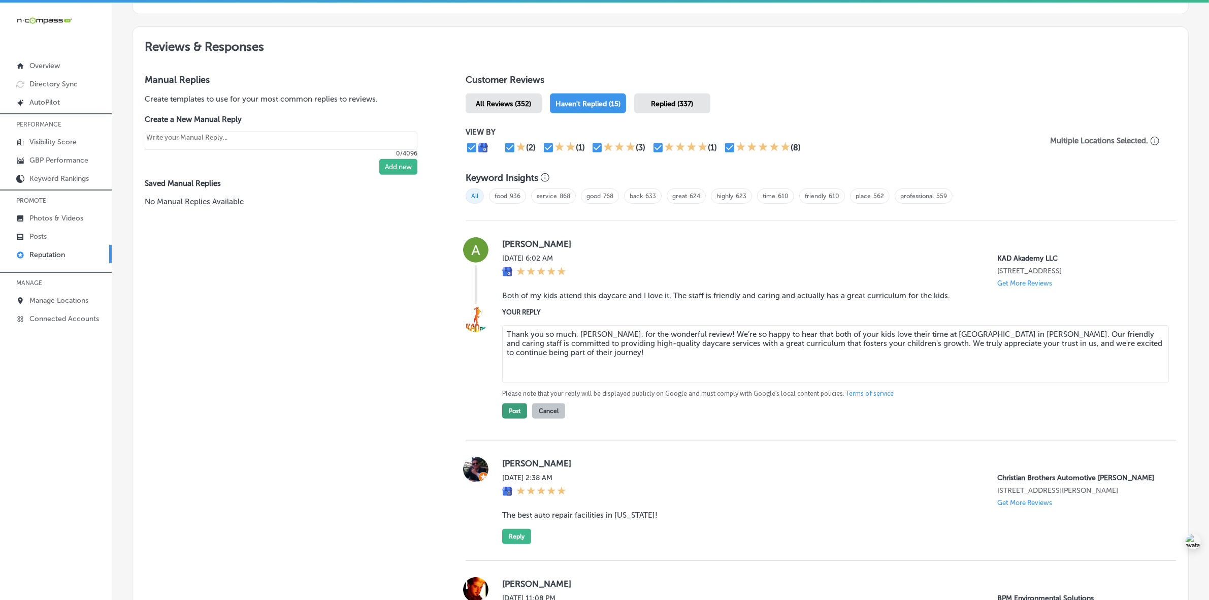
type textarea "Thank you so much, [PERSON_NAME], for the wonderful review! We’re so happy to h…"
click at [509, 417] on button "Post" at bounding box center [514, 410] width 25 height 15
type textarea "x"
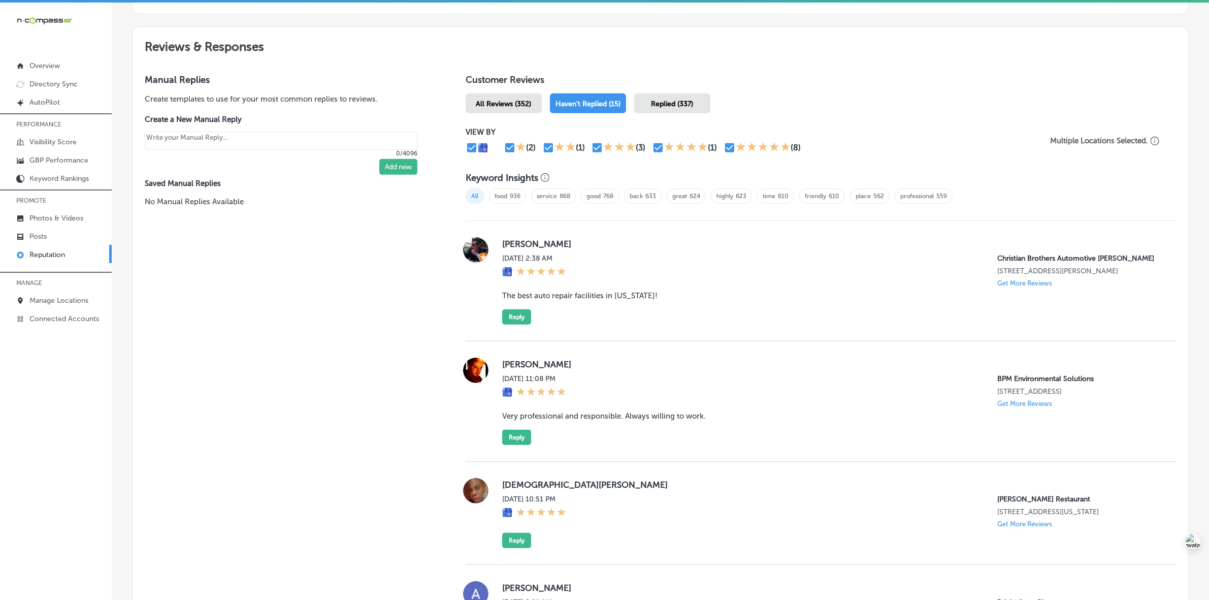
click at [502, 247] on label "[PERSON_NAME]" at bounding box center [831, 244] width 658 height 10
copy label "[PERSON_NAME]"
click at [587, 300] on blockquote "The best auto repair facilities in [US_STATE]!" at bounding box center [831, 295] width 658 height 9
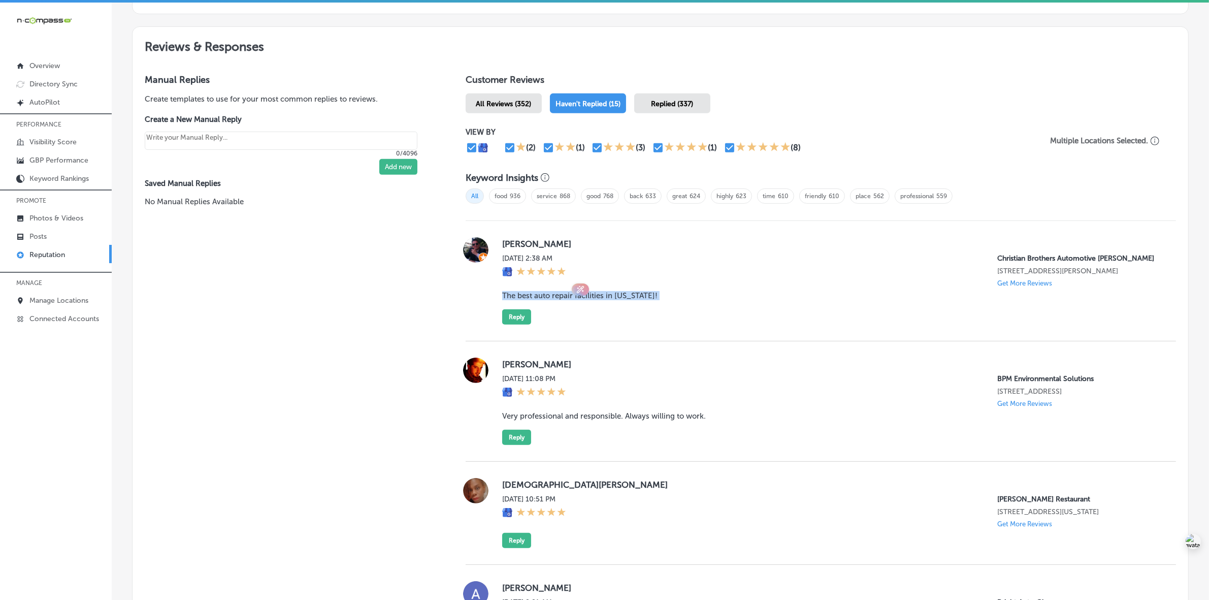
click at [587, 300] on blockquote "The best auto repair facilities in [US_STATE]!" at bounding box center [831, 295] width 658 height 9
copy blockquote "The best auto repair facilities in [US_STATE]!"
click at [508, 325] on button "Reply" at bounding box center [516, 316] width 29 height 15
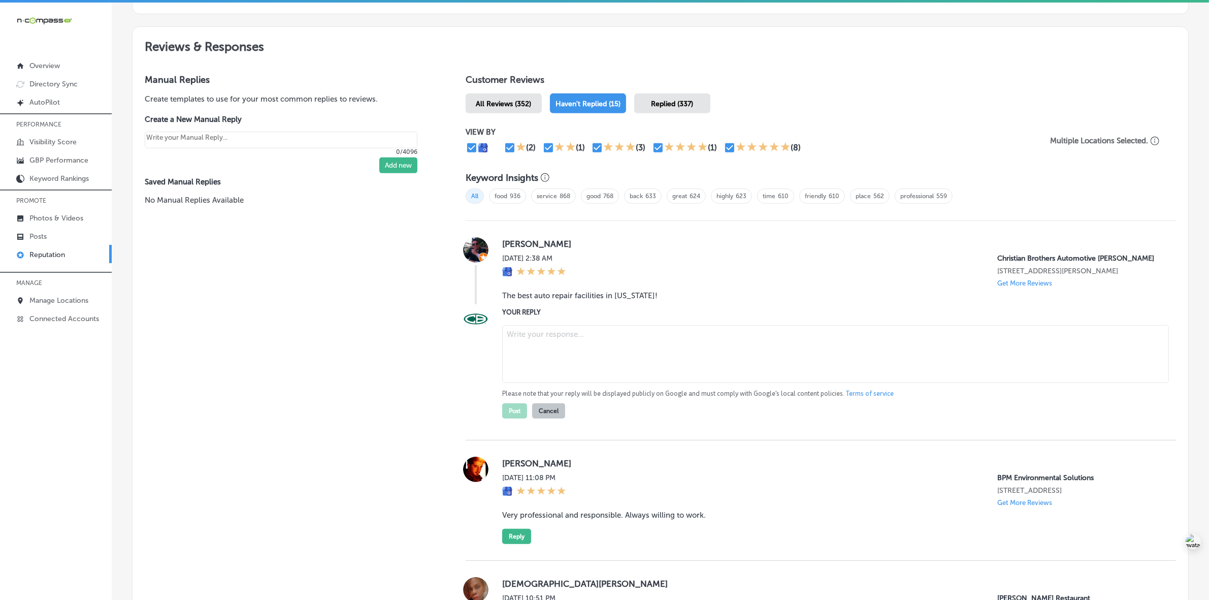
click at [559, 348] on textarea at bounding box center [835, 354] width 667 height 58
paste textarea "Thank you for the fantastic review, [PERSON_NAME]! We're so glad to hear that y…"
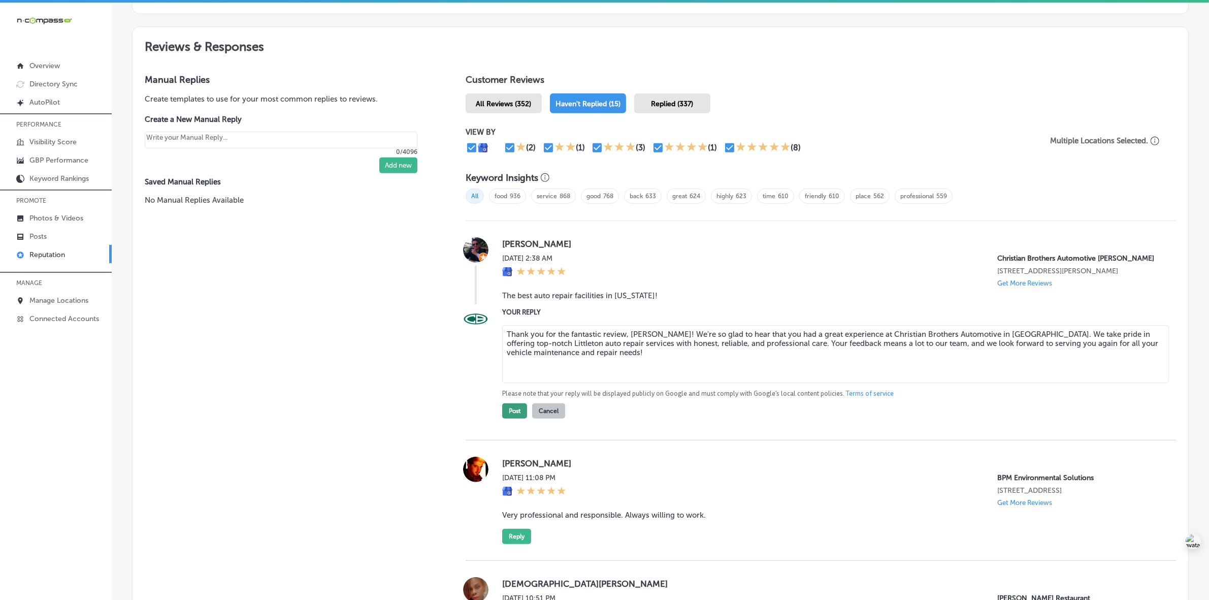
type textarea "Thank you for the fantastic review, [PERSON_NAME]! We're so glad to hear that y…"
click at [506, 419] on button "Post" at bounding box center [514, 410] width 25 height 15
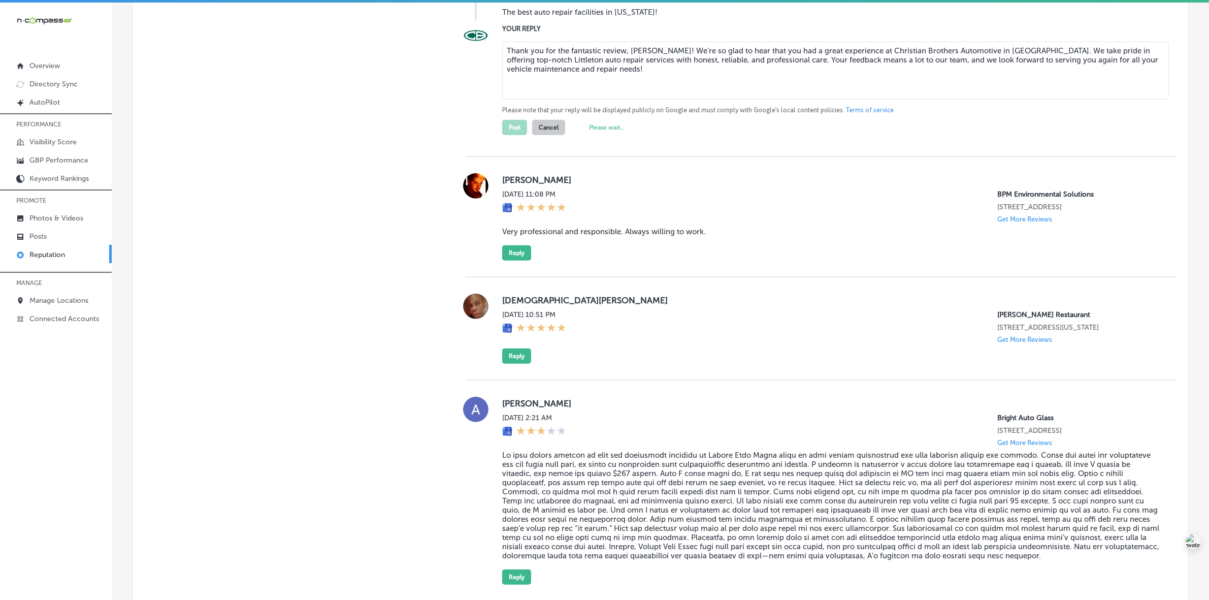
scroll to position [922, 0]
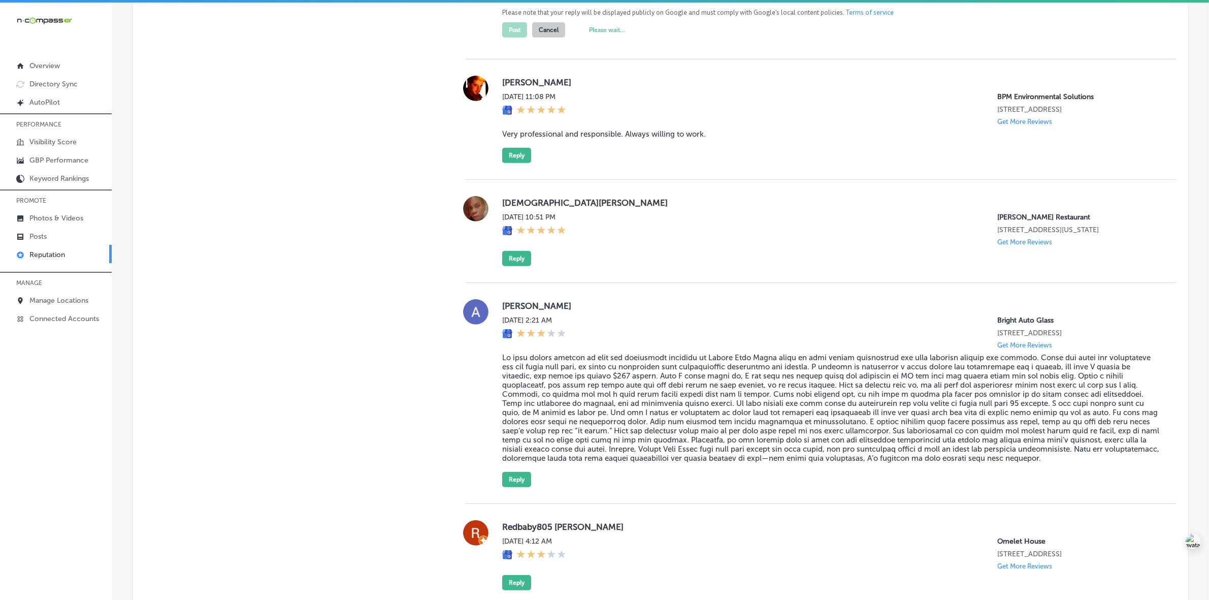
type textarea "x"
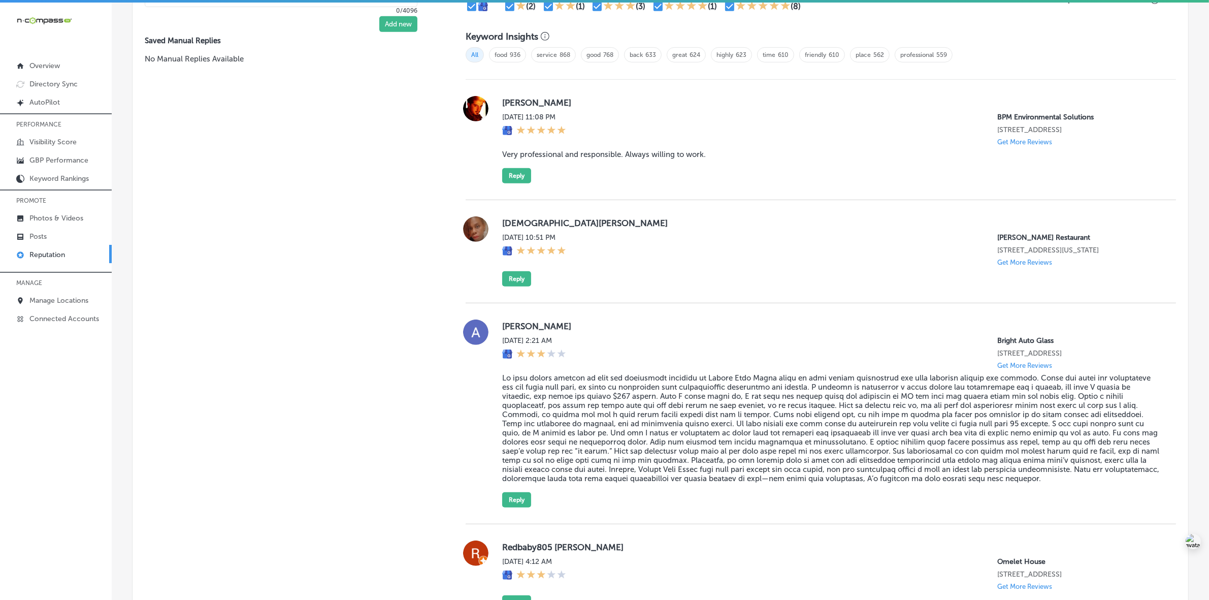
scroll to position [658, 0]
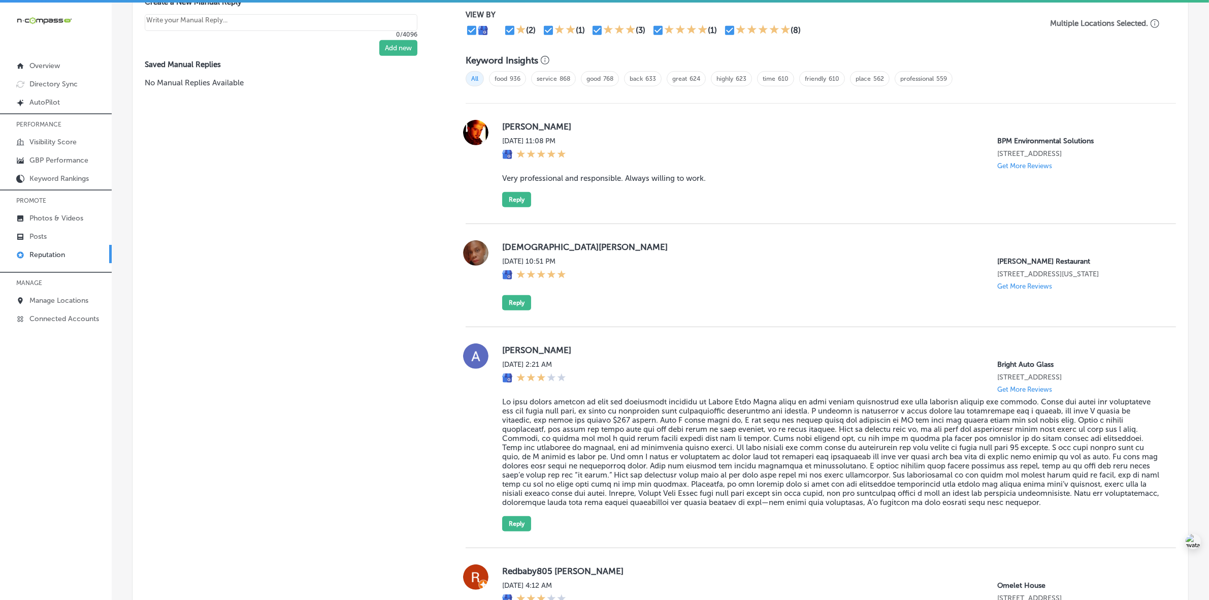
click at [514, 128] on label "[PERSON_NAME]" at bounding box center [831, 126] width 658 height 10
copy label "[PERSON_NAME]"
click at [580, 181] on blockquote "Very professional and responsible. Always willing to work." at bounding box center [831, 178] width 658 height 9
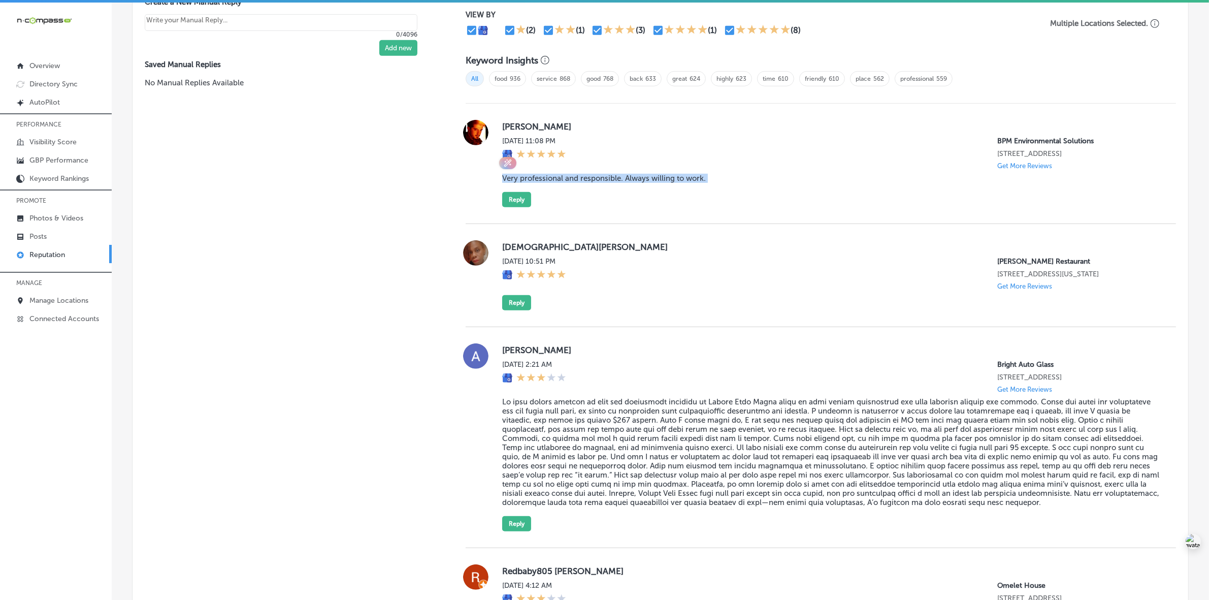
click at [580, 181] on blockquote "Very professional and responsible. Always willing to work." at bounding box center [831, 178] width 658 height 9
copy blockquote "Very professional and responsible. Always willing to work."
click at [516, 207] on button "Reply" at bounding box center [516, 199] width 29 height 15
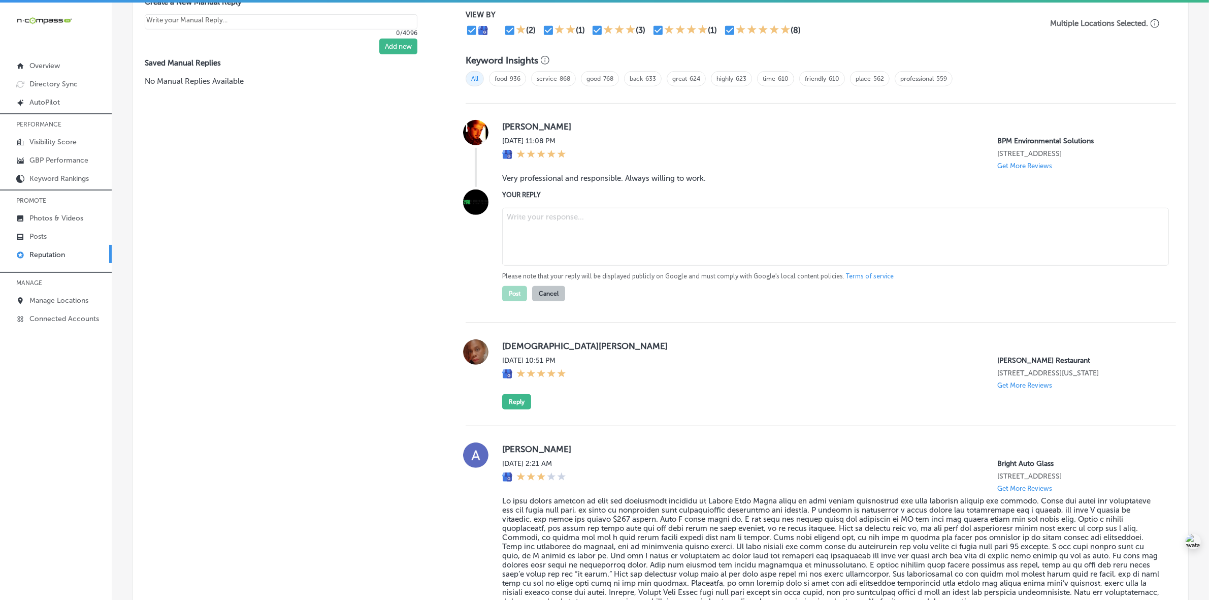
click at [572, 241] on textarea at bounding box center [835, 237] width 667 height 58
paste textarea "Thank you for the great review, [PERSON_NAME]! We're thrilled to hear that you …"
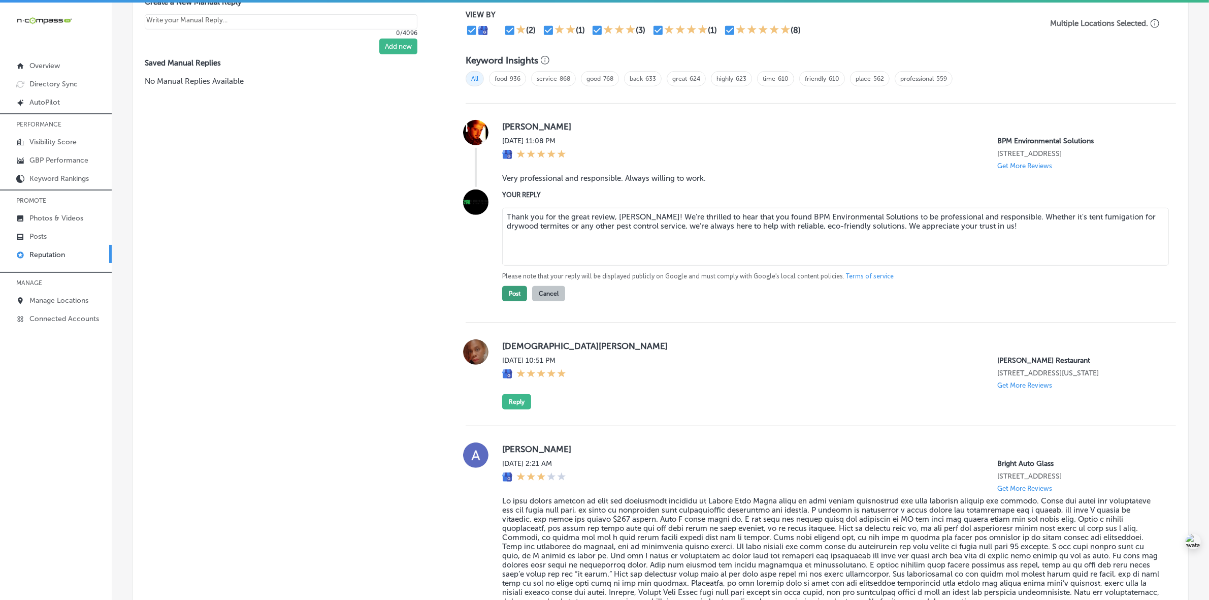
type textarea "Thank you for the great review, [PERSON_NAME]! We're thrilled to hear that you …"
click at [509, 295] on button "Post" at bounding box center [514, 293] width 25 height 15
type textarea "x"
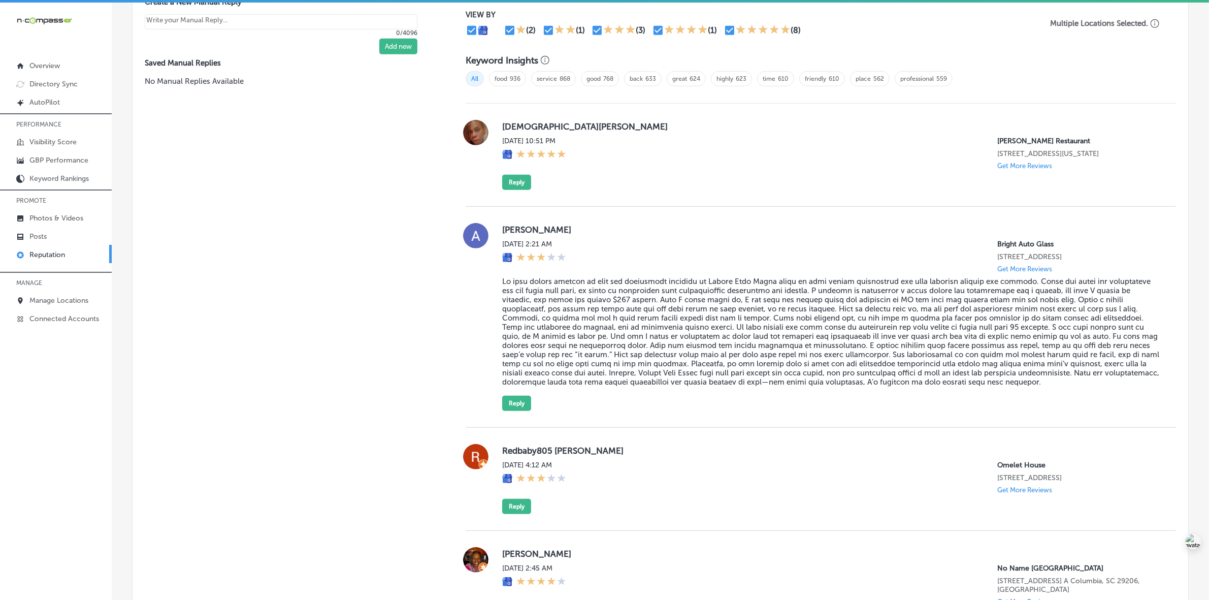
click at [516, 124] on label "[DEMOGRAPHIC_DATA][PERSON_NAME]" at bounding box center [831, 126] width 658 height 10
click at [517, 123] on label "[DEMOGRAPHIC_DATA][PERSON_NAME]" at bounding box center [831, 126] width 658 height 10
copy label "[DEMOGRAPHIC_DATA]"
click at [509, 186] on button "Reply" at bounding box center [516, 182] width 29 height 15
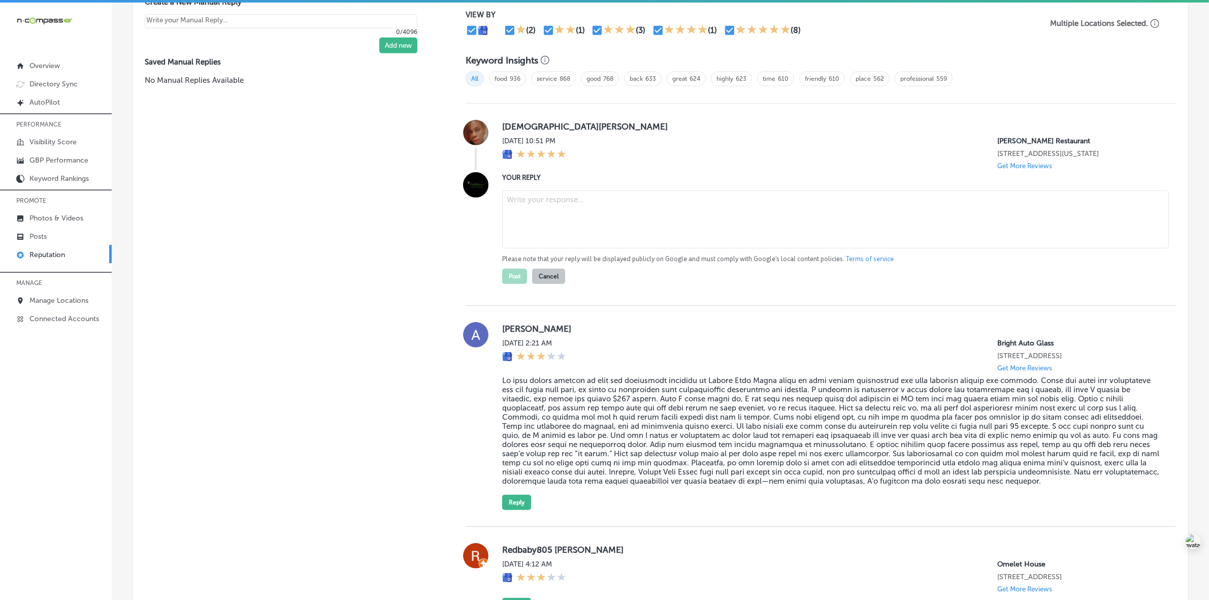
click at [529, 207] on textarea at bounding box center [835, 219] width 667 height 58
paste textarea "Thank you for the 5-star review, Evangelin! We're thrilled to hear you had a gr…"
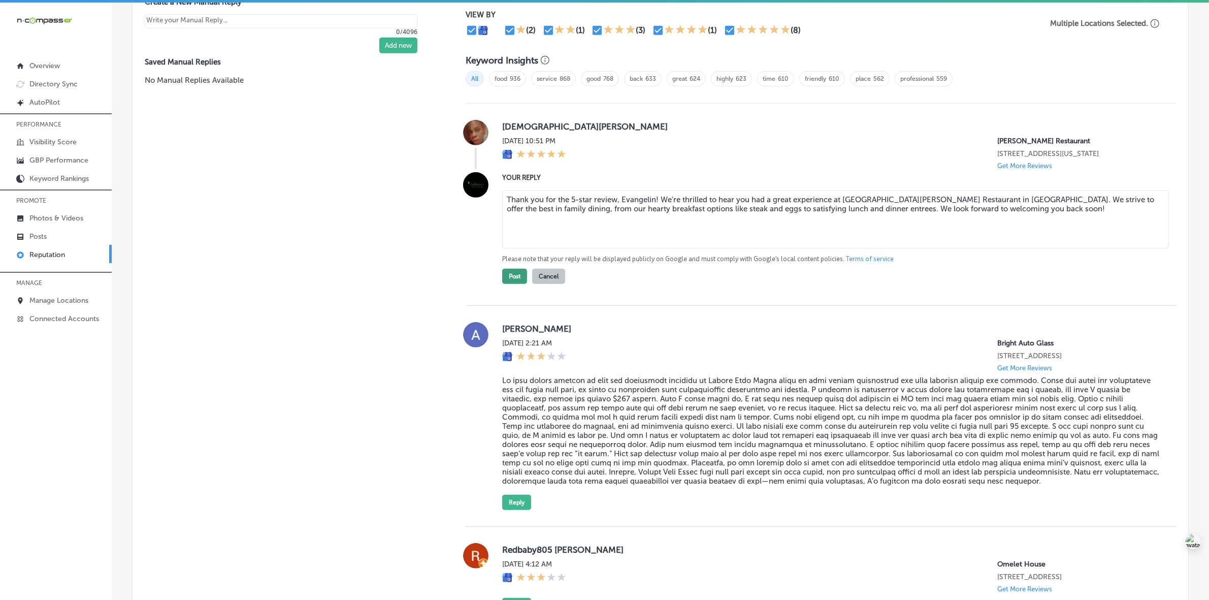
type textarea "Thank you for the 5-star review, Evangelin! We're thrilled to hear you had a gr…"
click at [512, 277] on button "Post" at bounding box center [514, 276] width 25 height 15
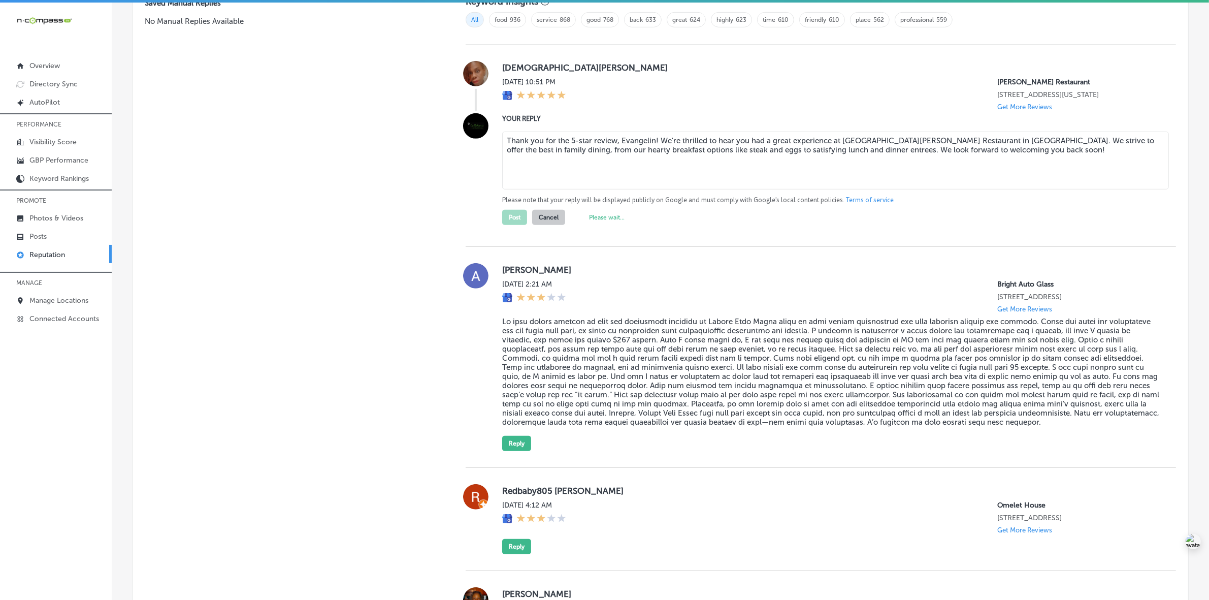
scroll to position [849, 0]
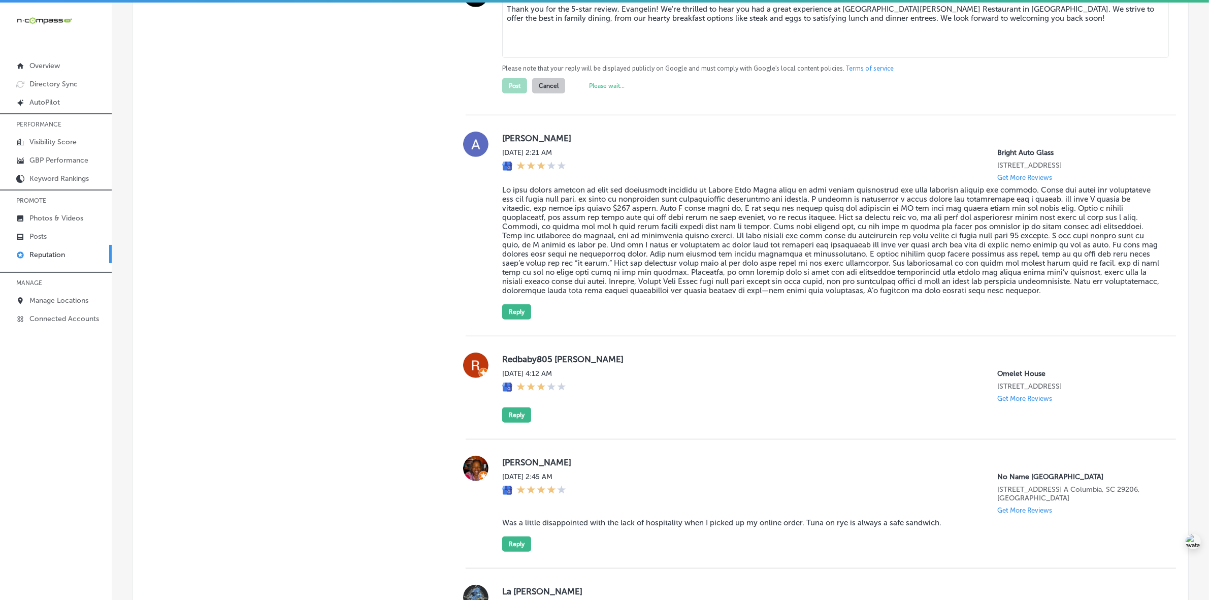
type textarea "x"
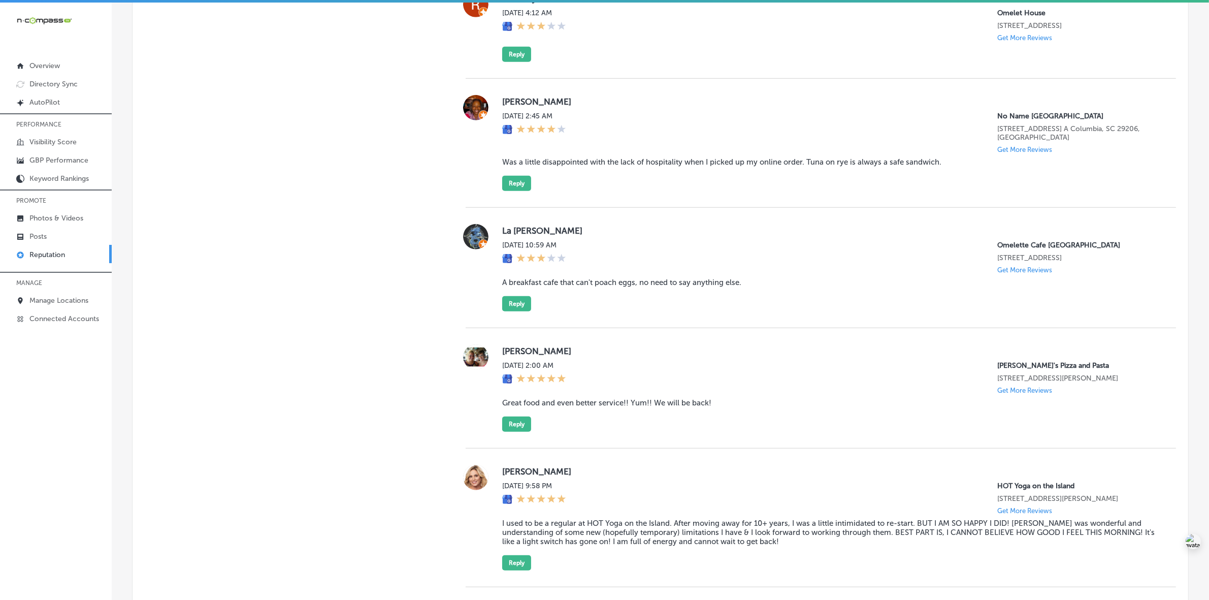
scroll to position [1103, 0]
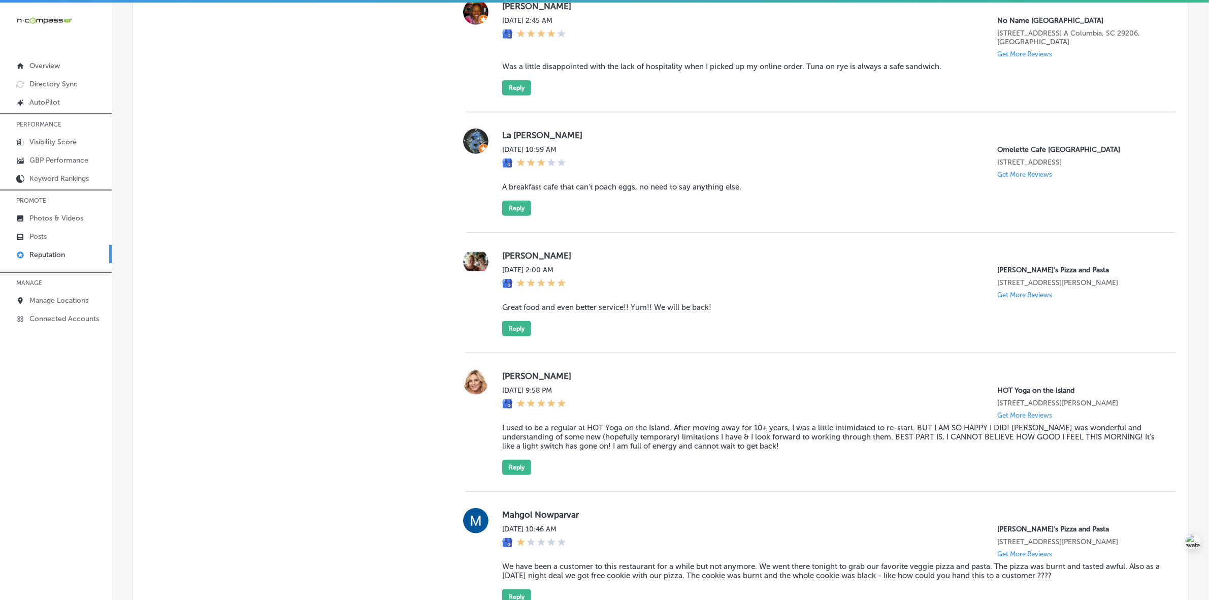
click at [513, 261] on label "[PERSON_NAME]" at bounding box center [831, 255] width 658 height 10
copy label "[PERSON_NAME]"
click at [542, 312] on blockquote "Great food and even better service!! Yum!! We will be back!" at bounding box center [831, 307] width 658 height 9
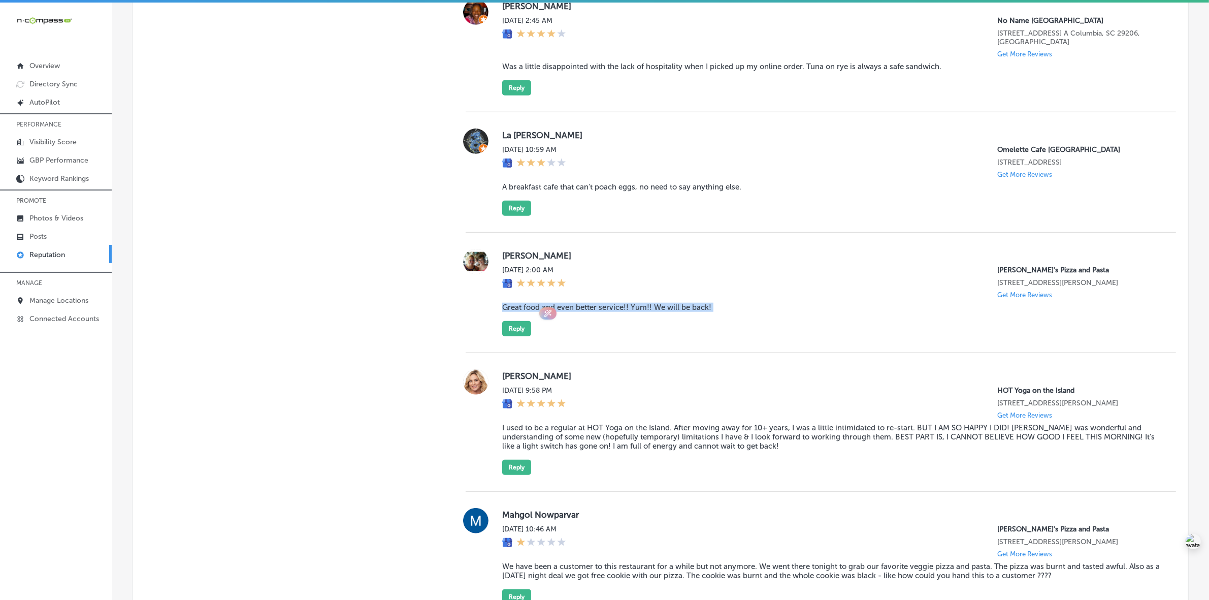
click at [542, 312] on blockquote "Great food and even better service!! Yum!! We will be back!" at bounding box center [831, 307] width 658 height 9
copy blockquote "Great food and even better service!! Yum!! We will be back!"
click at [518, 336] on button "Reply" at bounding box center [516, 328] width 29 height 15
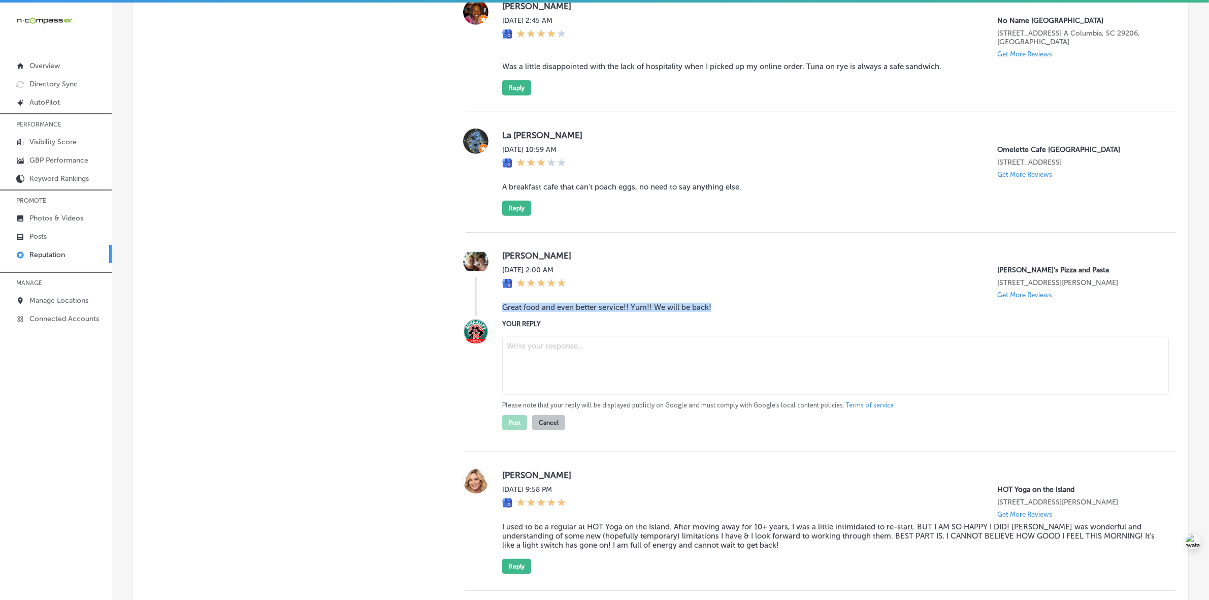
click at [593, 373] on textarea at bounding box center [835, 366] width 667 height 58
paste textarea "Thank you, [PERSON_NAME], for the wonderful review! We’re so glad you enjoyed o…"
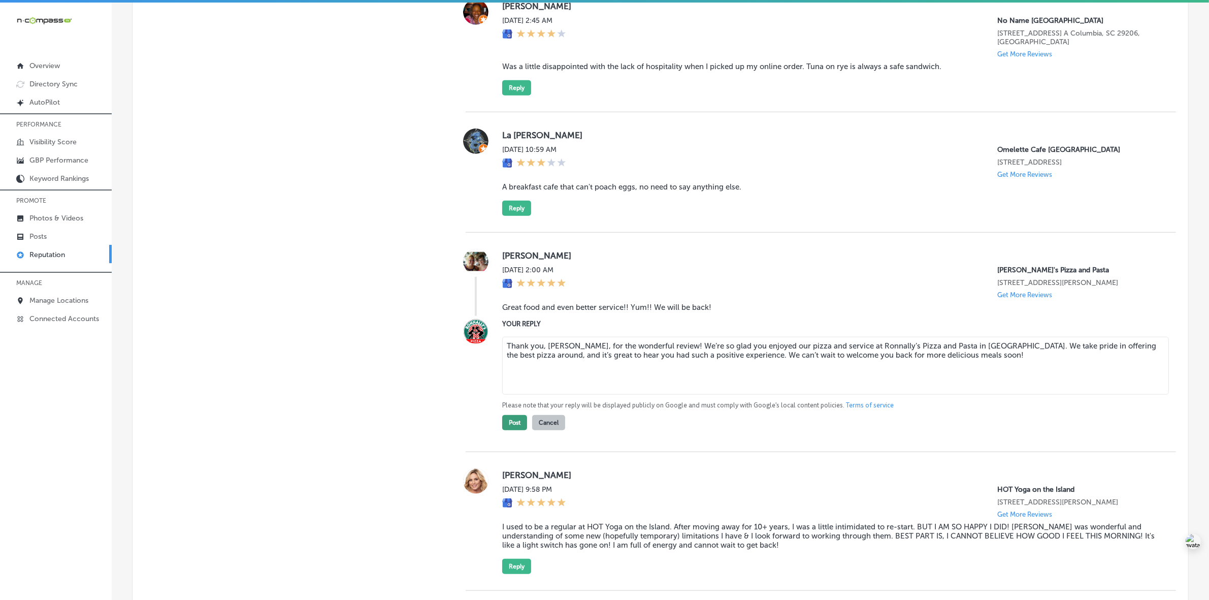
type textarea "Thank you, [PERSON_NAME], for the wonderful review! We’re so glad you enjoyed o…"
click at [518, 430] on button "Post" at bounding box center [514, 422] width 25 height 15
type textarea "x"
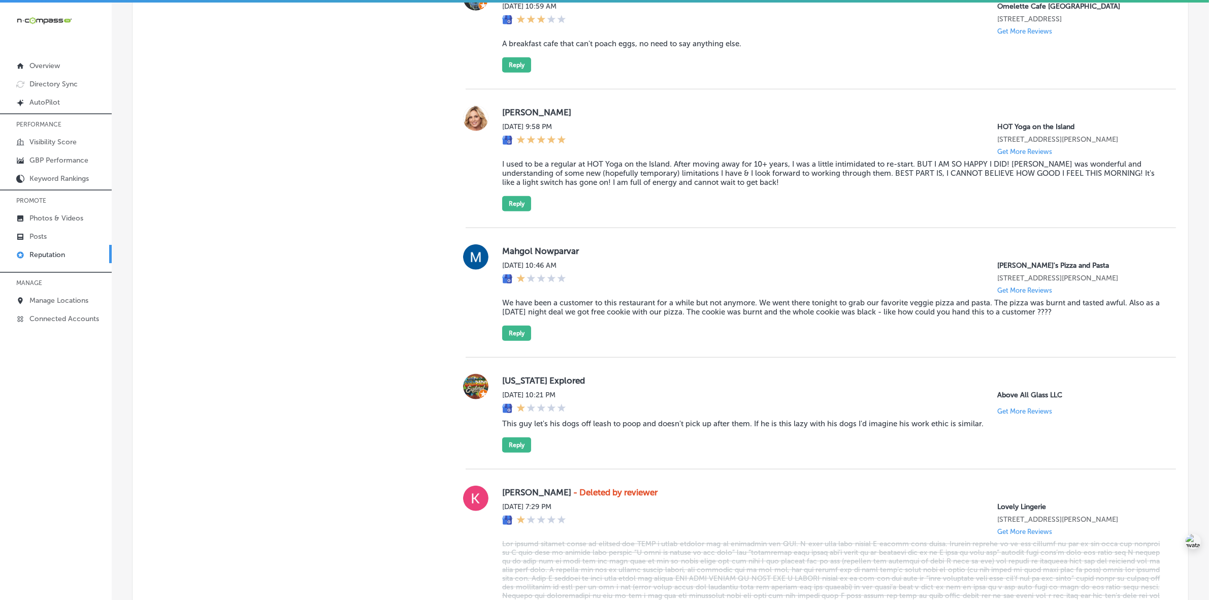
scroll to position [1230, 0]
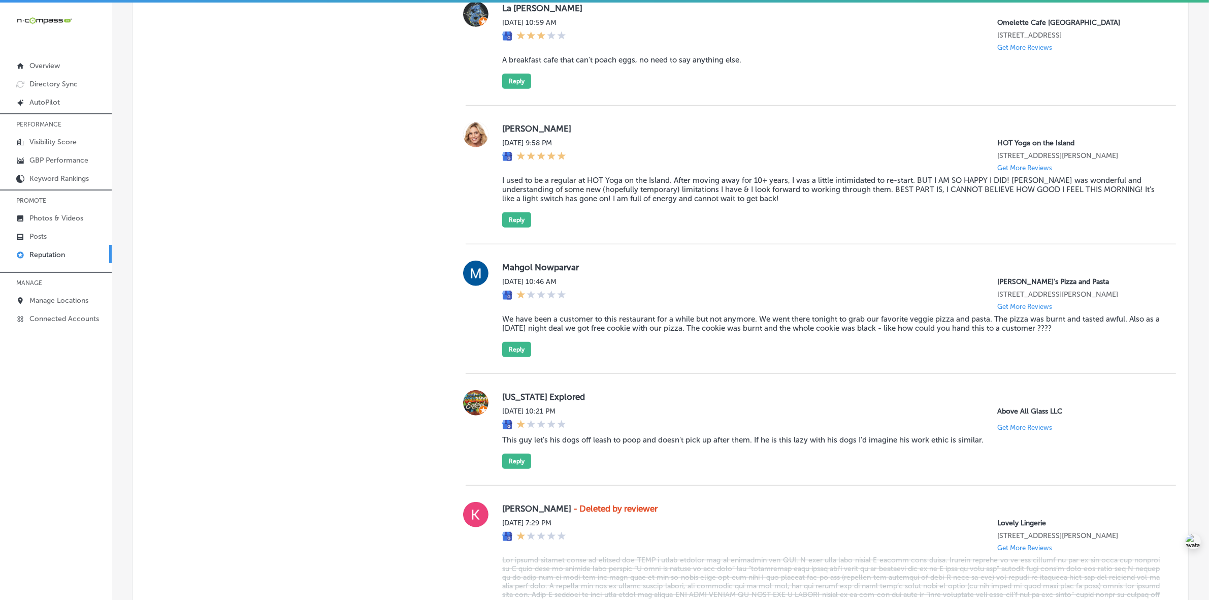
click at [519, 272] on label "Mahgol Nowparvar" at bounding box center [831, 267] width 658 height 10
copy label "Mahgol"
click at [642, 333] on blockquote "We have been a customer to this restaurant for a while but not anymore. We went…" at bounding box center [831, 323] width 658 height 18
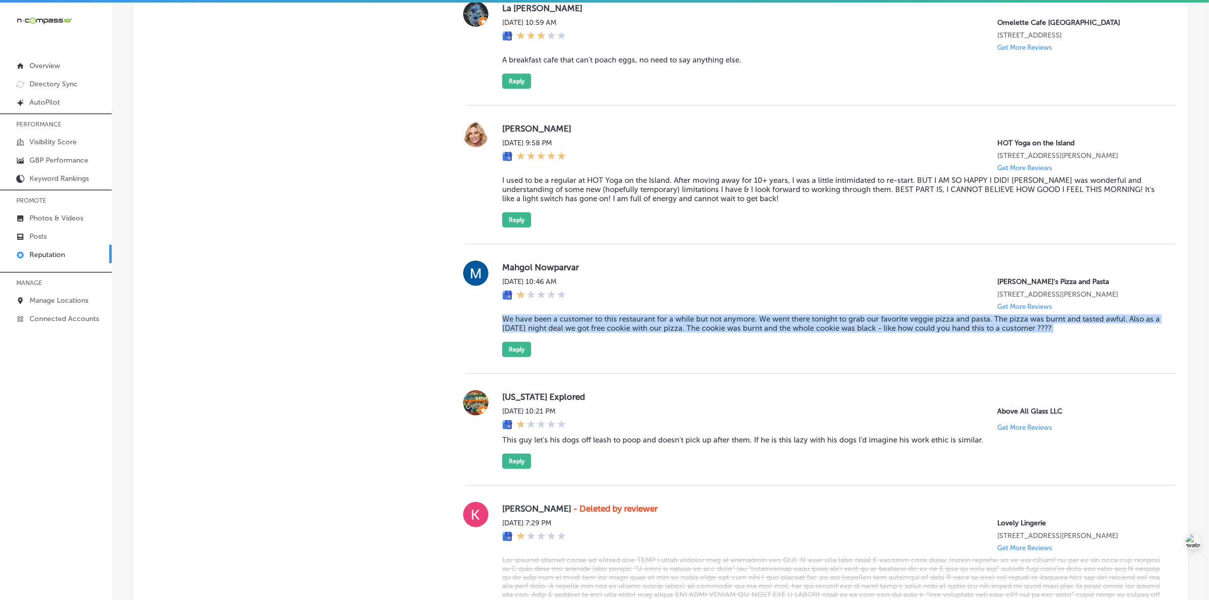
click at [642, 333] on blockquote "We have been a customer to this restaurant for a while but not anymore. We went…" at bounding box center [831, 323] width 658 height 18
copy blockquote "We have been a customer to this restaurant for a while but not anymore. We went…"
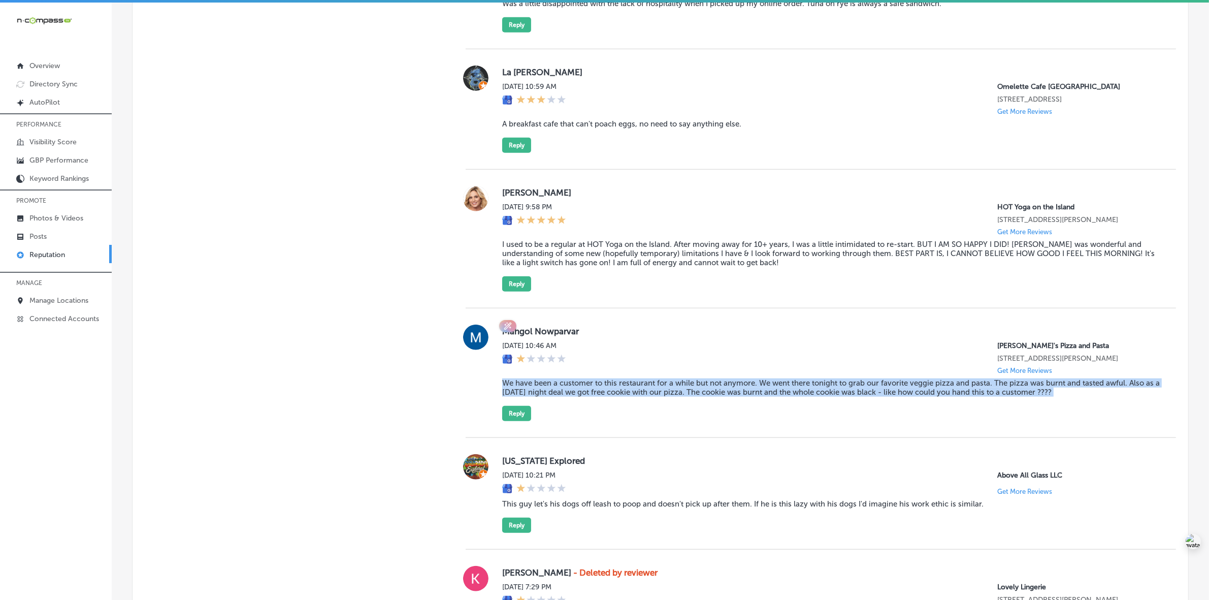
scroll to position [1166, 0]
click at [521, 197] on label "[PERSON_NAME]" at bounding box center [831, 192] width 658 height 10
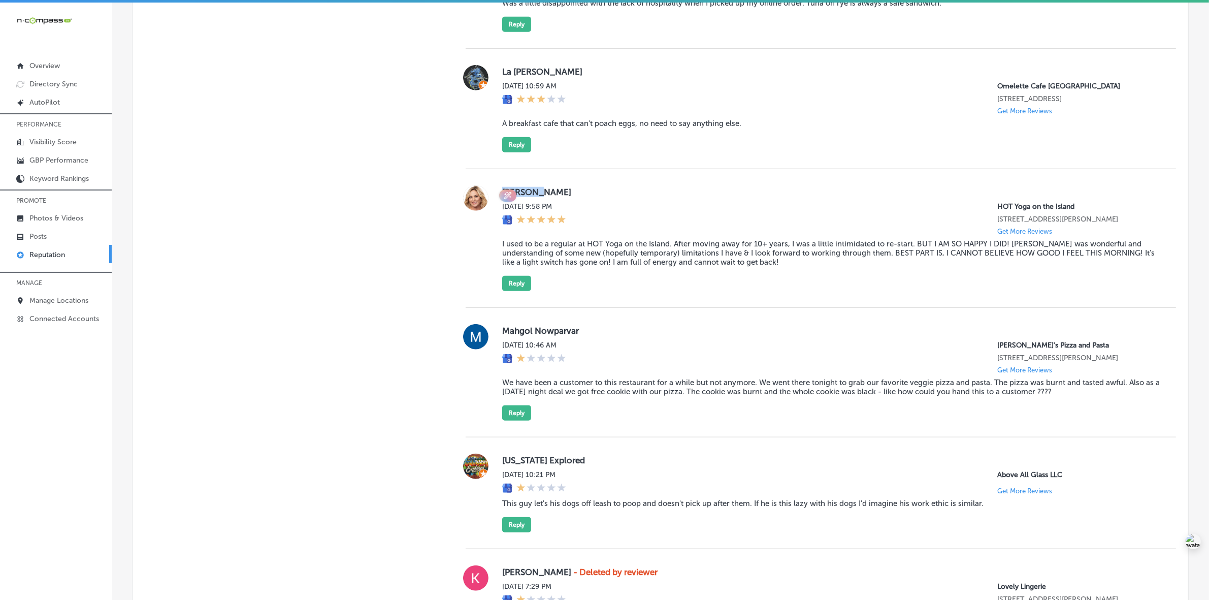
click at [614, 267] on blockquote "I used to be a regular at HOT Yoga on the Island. After moving away for 10+ yea…" at bounding box center [831, 252] width 658 height 27
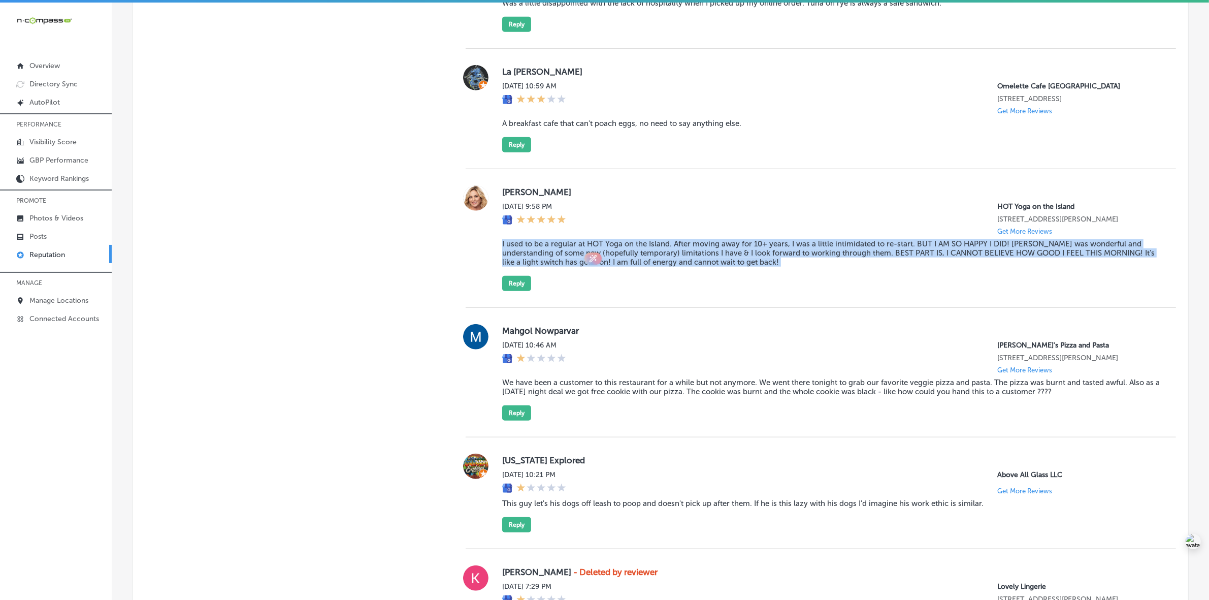
click at [614, 267] on blockquote "I used to be a regular at HOT Yoga on the Island. After moving away for 10+ yea…" at bounding box center [831, 252] width 658 height 27
click at [512, 291] on button "Reply" at bounding box center [516, 283] width 29 height 15
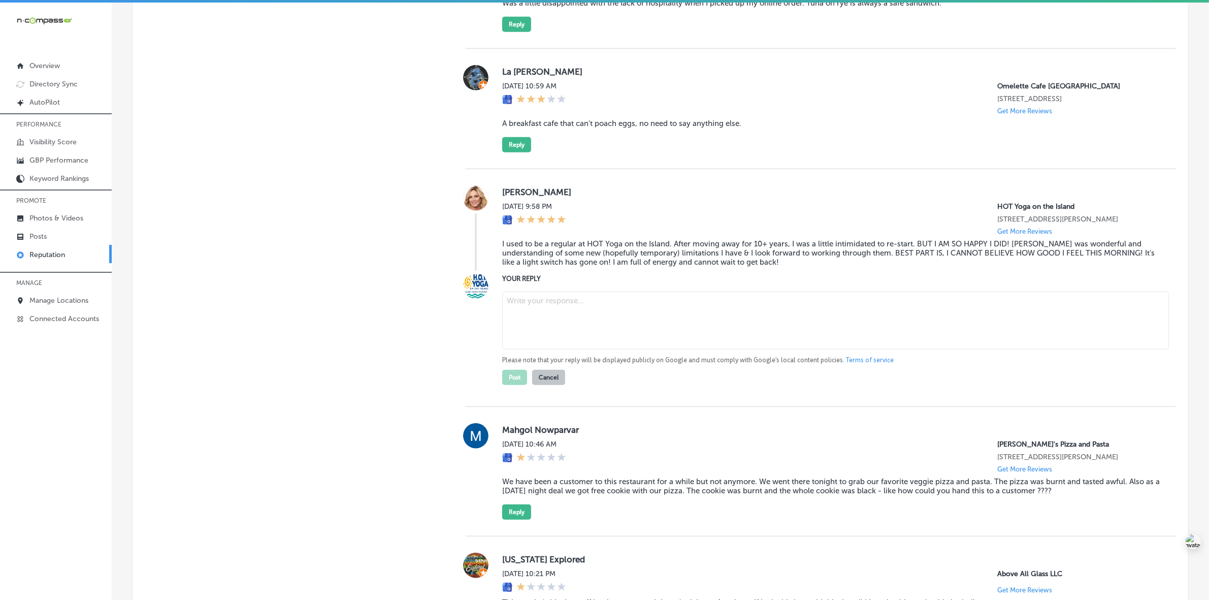
click at [565, 347] on textarea at bounding box center [835, 321] width 667 height 58
paste textarea "Thank you, [PERSON_NAME], for sharing your experience! We’re so glad to hear th…"
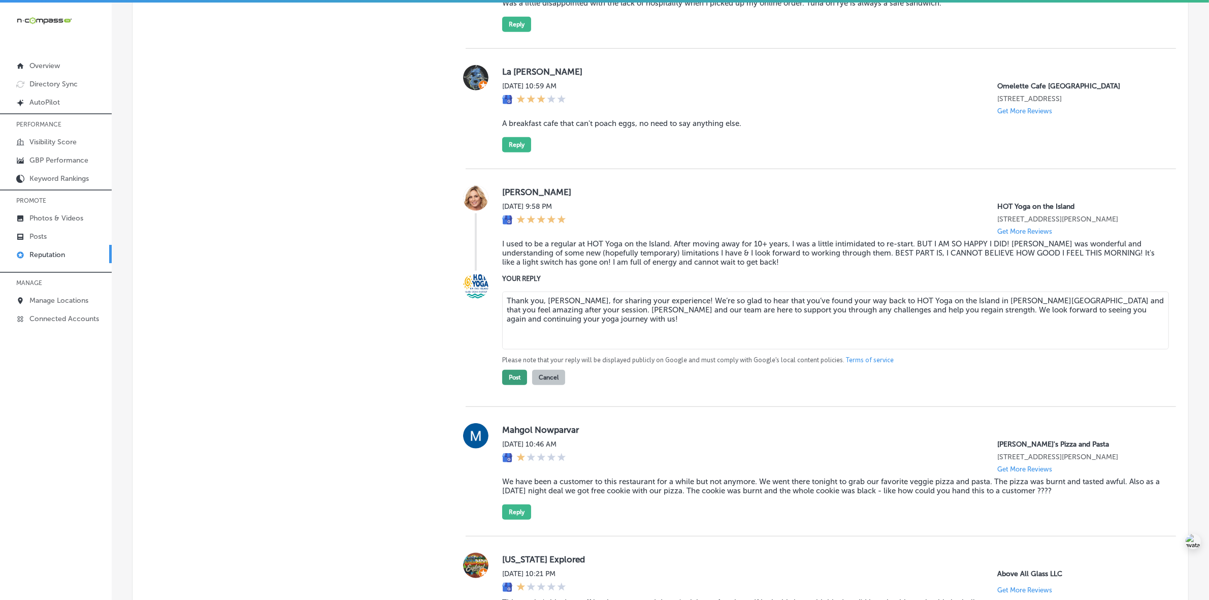
type textarea "Thank you, [PERSON_NAME], for sharing your experience! We’re so glad to hear th…"
click at [516, 385] on button "Post" at bounding box center [514, 377] width 25 height 15
type textarea "x"
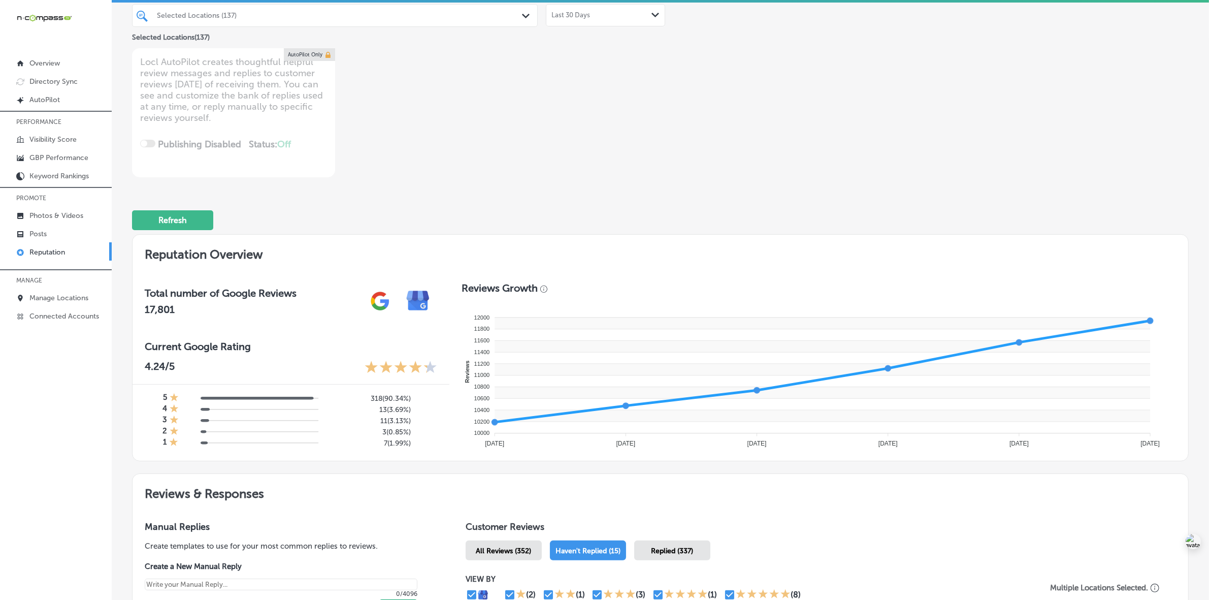
scroll to position [0, 0]
